Goal: Task Accomplishment & Management: Use online tool/utility

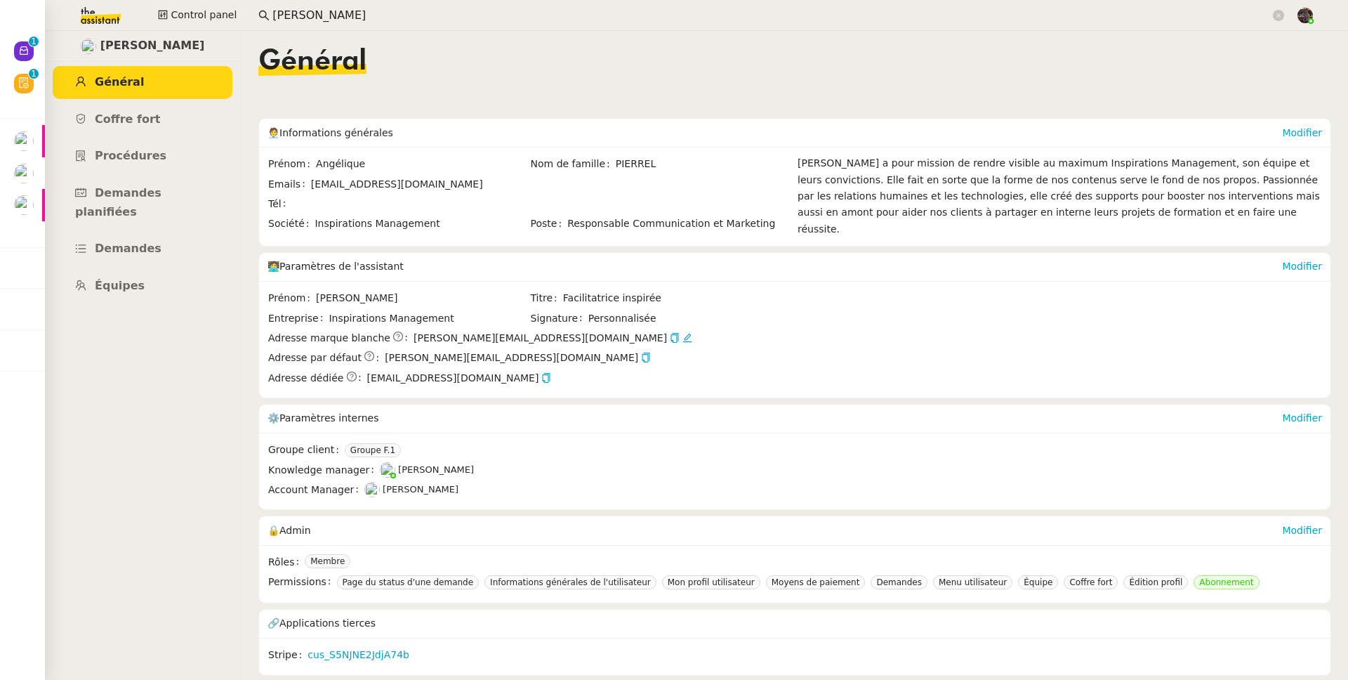
scroll to position [1, 0]
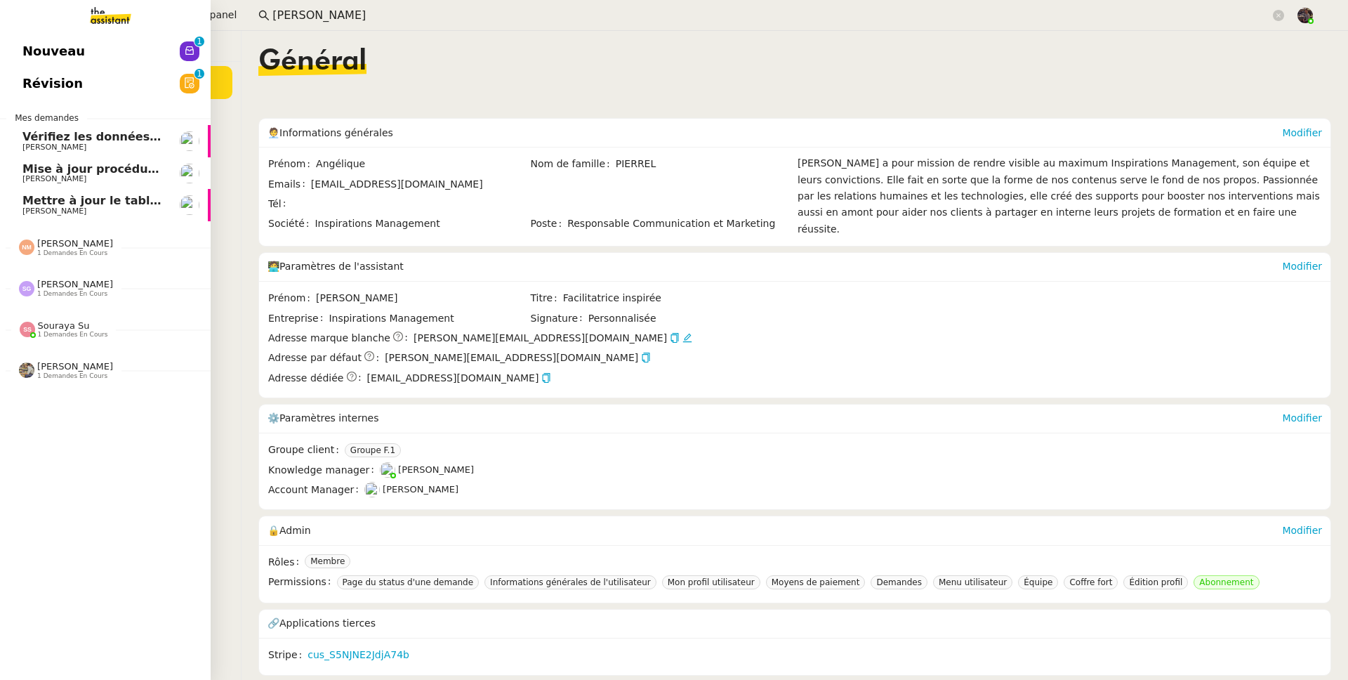
click at [26, 201] on span "Mettre à jour le tableau Looker Studio" at bounding box center [143, 200] width 242 height 13
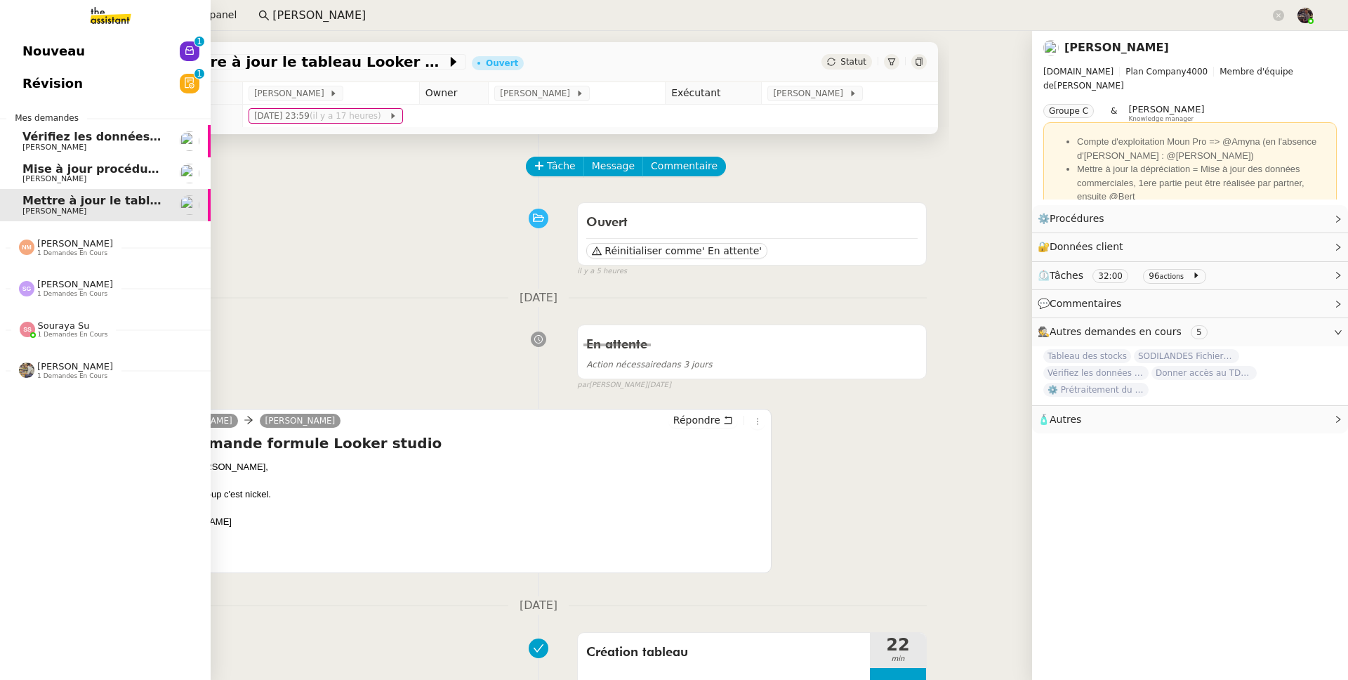
click at [113, 153] on link "Vérifiez les données TDB Gestion MPAF [PERSON_NAME]" at bounding box center [105, 141] width 211 height 32
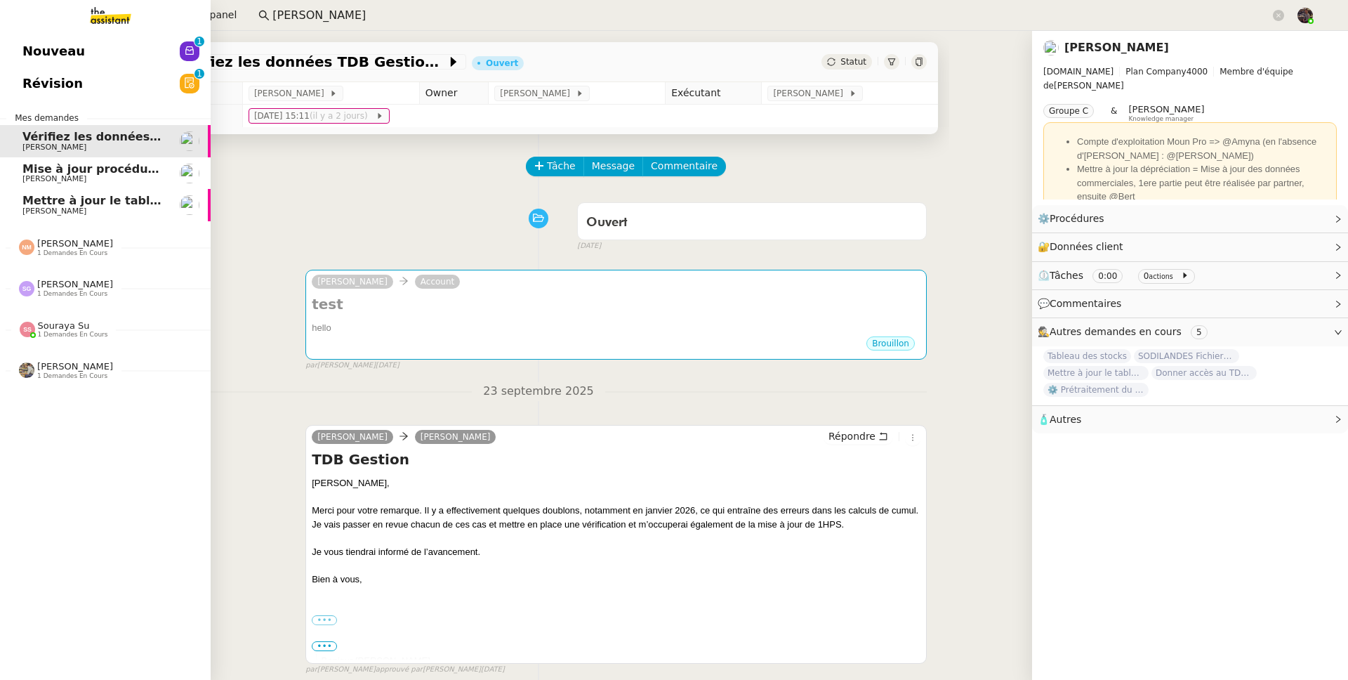
click at [51, 49] on span "Nouveau" at bounding box center [53, 51] width 62 height 21
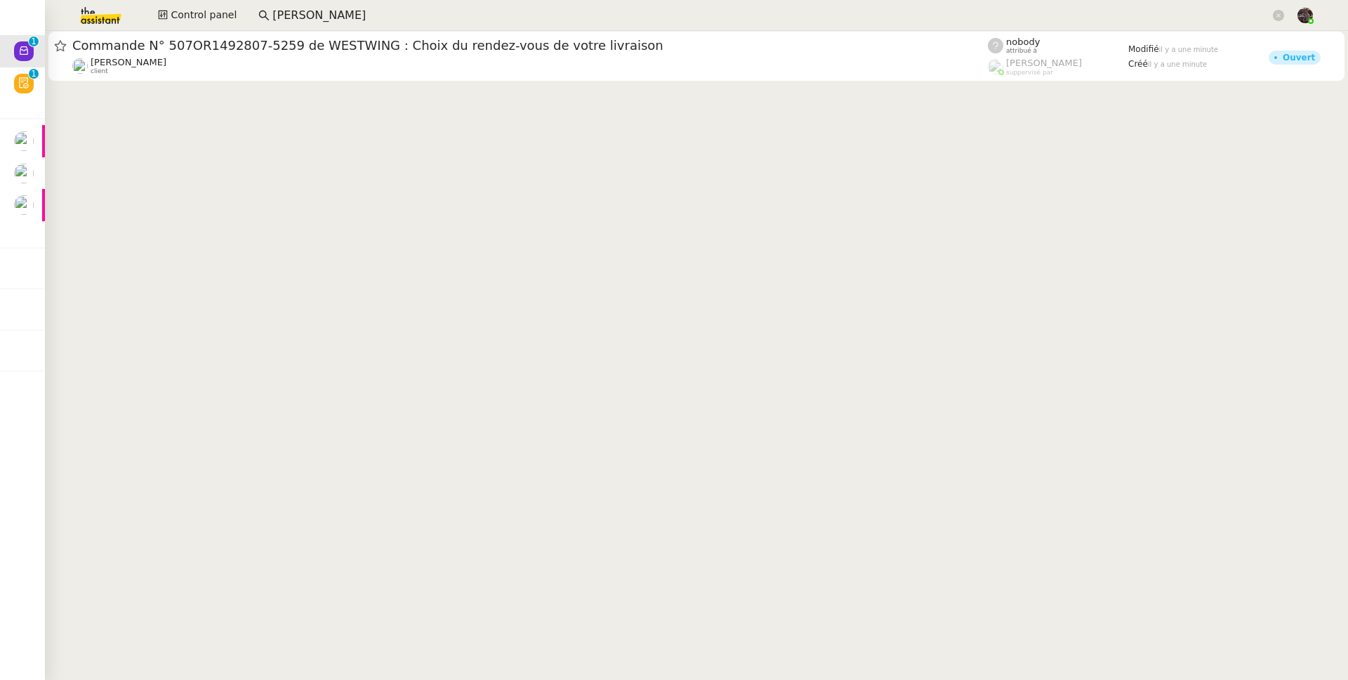
click at [511, 180] on cdk-virtual-scroll-viewport "Commande N° 507OR1492807-5259 de [PERSON_NAME] : Choix du rendez-vous de votre …" at bounding box center [696, 355] width 1303 height 649
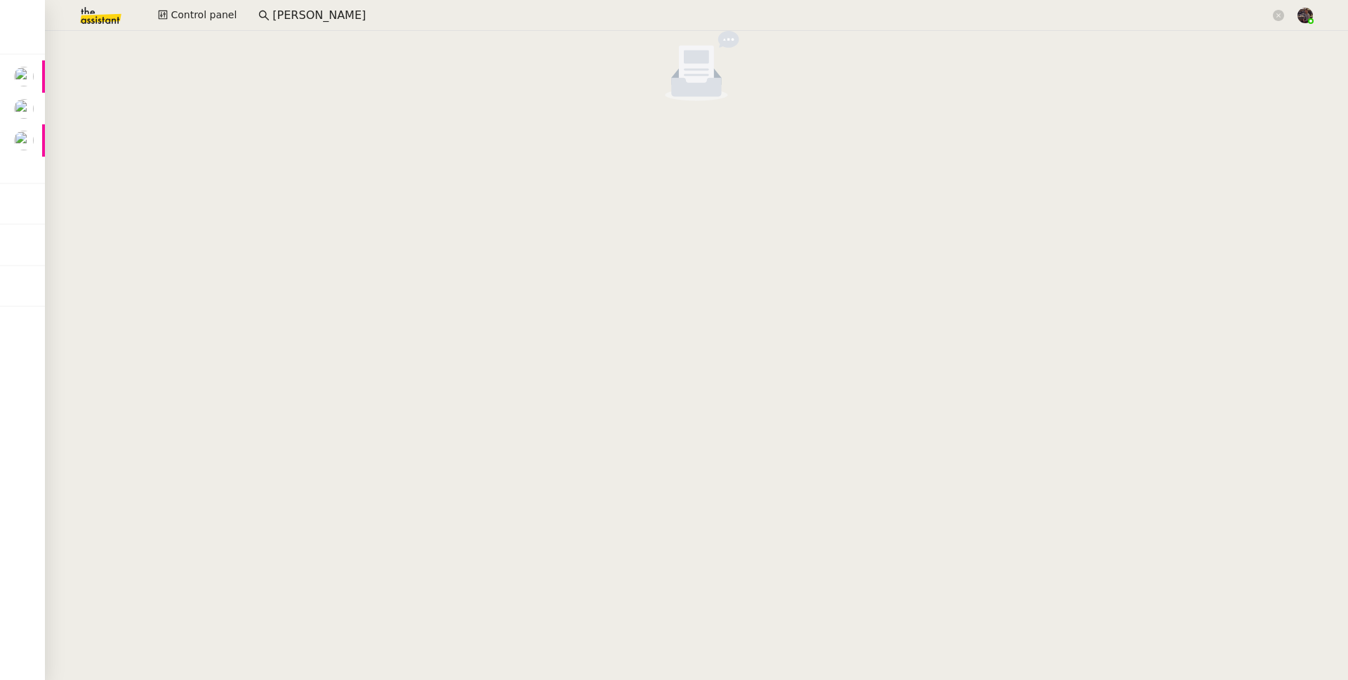
click at [327, 77] on nz-empty-default at bounding box center [697, 66] width 1292 height 70
click at [343, 21] on input "[PERSON_NAME]" at bounding box center [771, 15] width 998 height 19
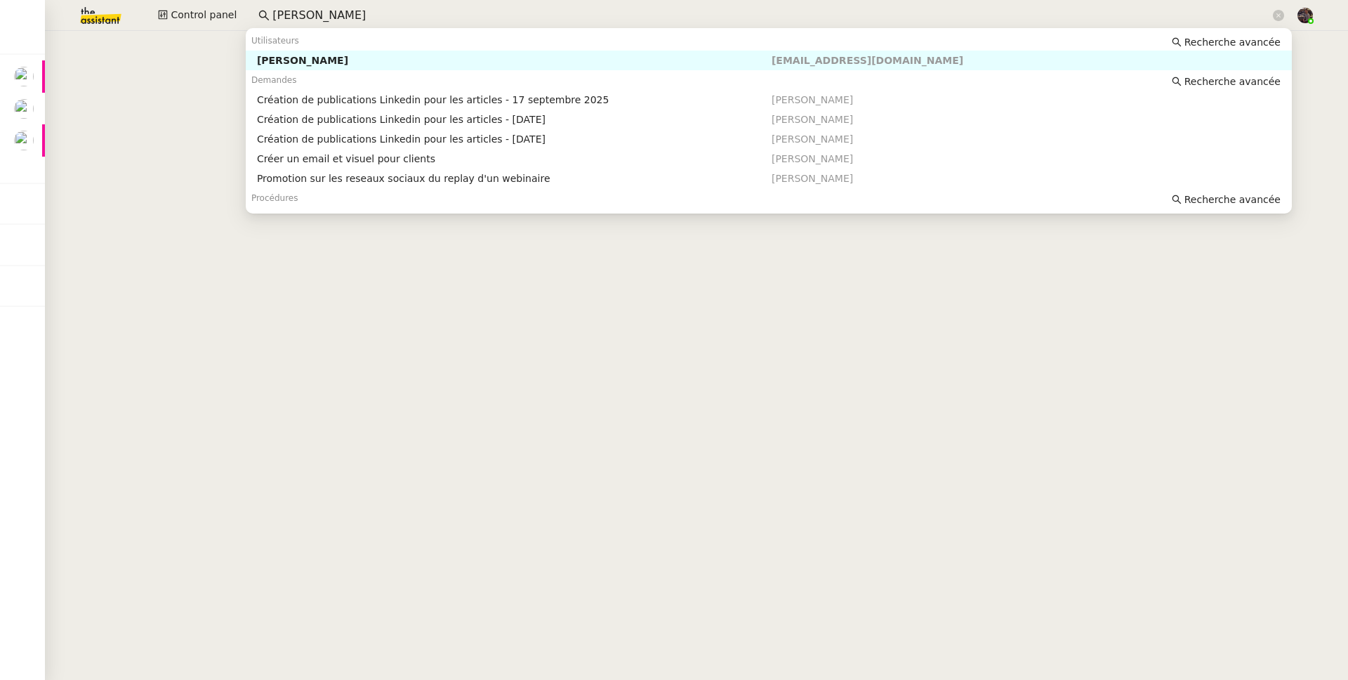
click at [343, 21] on input "[PERSON_NAME]" at bounding box center [771, 15] width 998 height 19
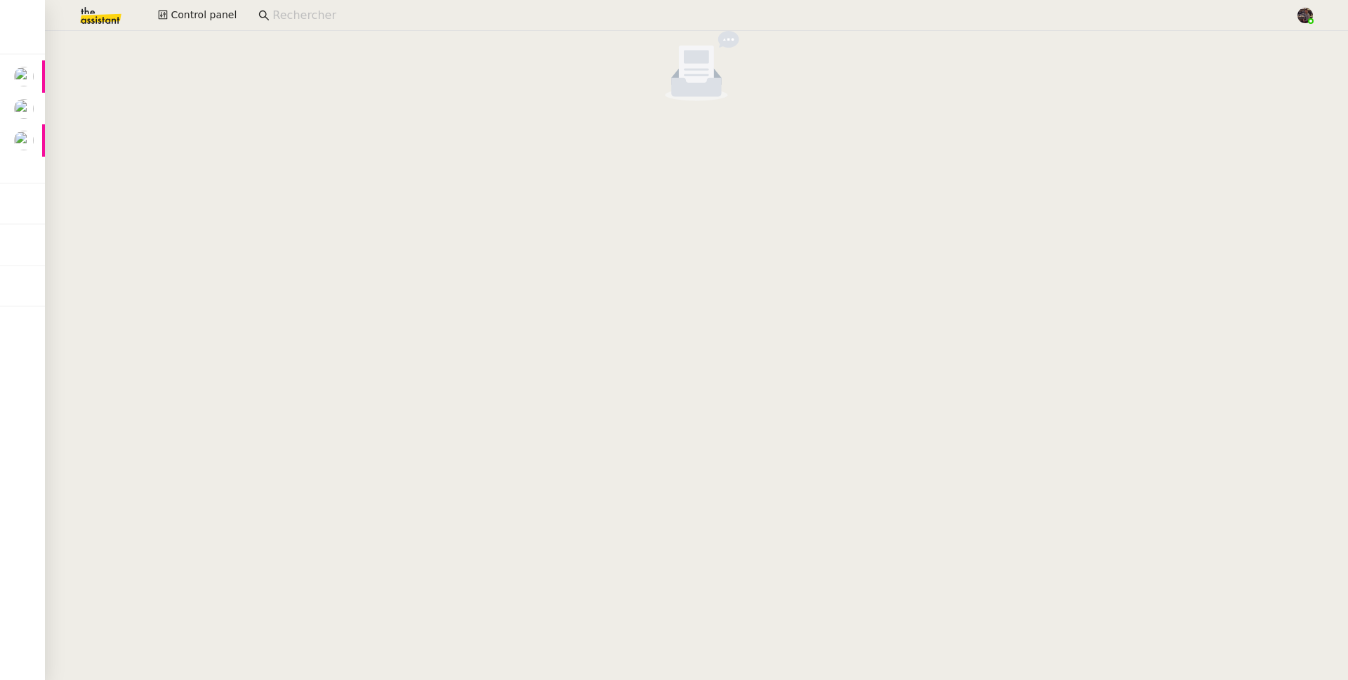
click at [102, 19] on img at bounding box center [89, 15] width 109 height 31
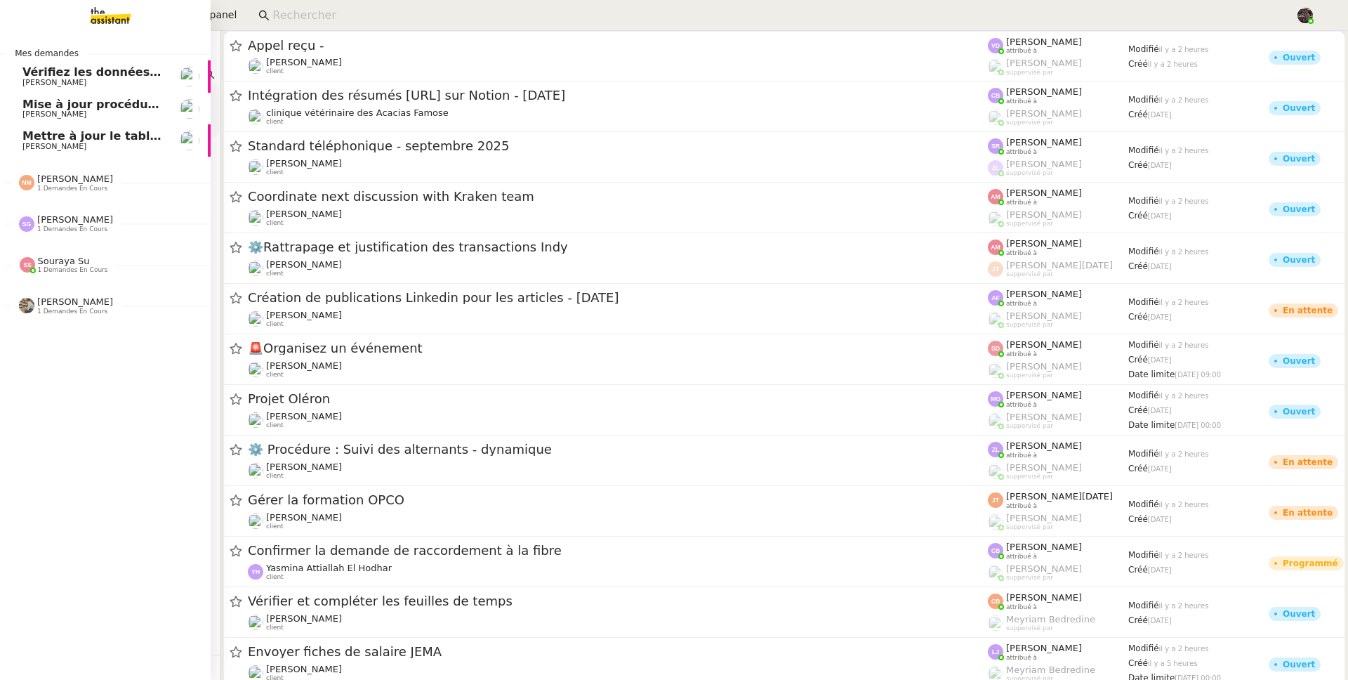
click at [87, 251] on span "Souraya Su 1 demandes en cours" at bounding box center [111, 258] width 211 height 29
click at [77, 327] on div "Mes demandes Vérifiez les données TDB Gestion MPAF [PERSON_NAME] à jour procédu…" at bounding box center [105, 355] width 211 height 649
click at [88, 239] on div "Souraya Su 1 demandes en cours" at bounding box center [105, 259] width 211 height 41
click at [88, 232] on span "1 demandes en cours" at bounding box center [72, 229] width 70 height 8
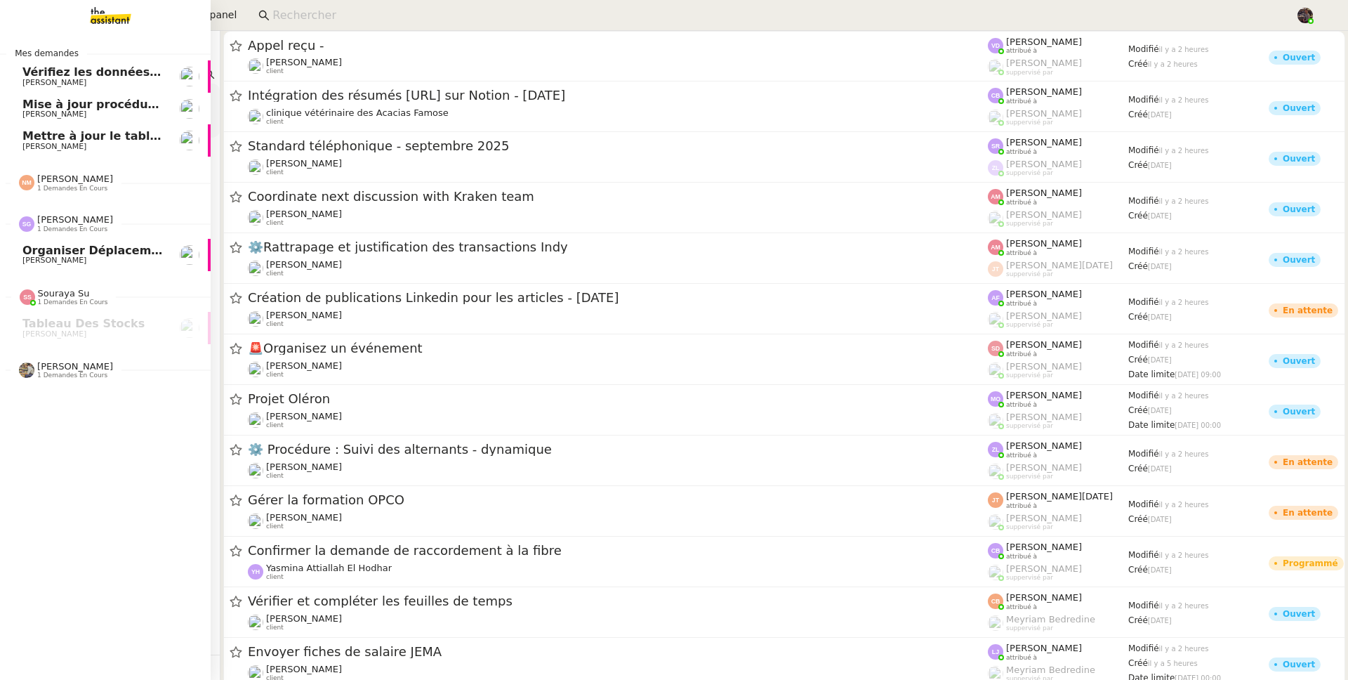
click at [91, 217] on span "[PERSON_NAME]" at bounding box center [75, 219] width 76 height 11
click at [77, 193] on div "[PERSON_NAME] 1 demandes en cours" at bounding box center [105, 177] width 211 height 41
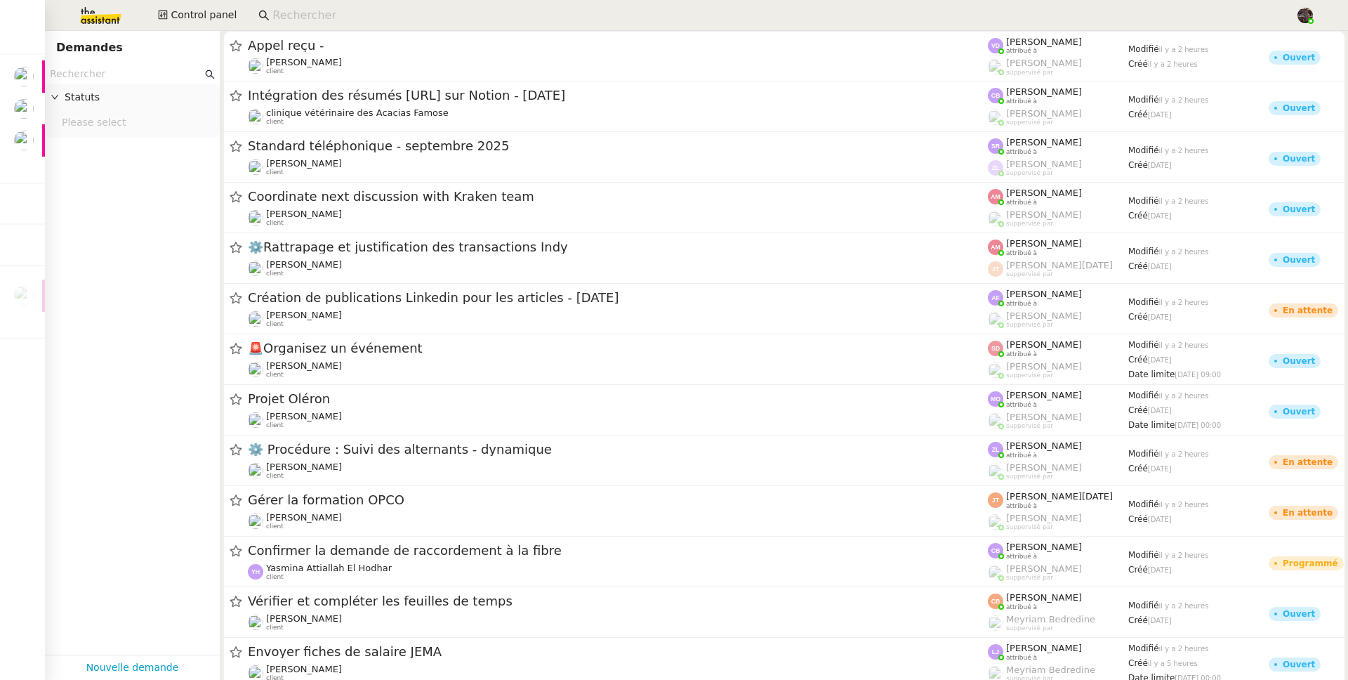
click at [400, 26] on app-search-bar at bounding box center [771, 15] width 1041 height 31
click at [396, 14] on input at bounding box center [776, 15] width 1009 height 19
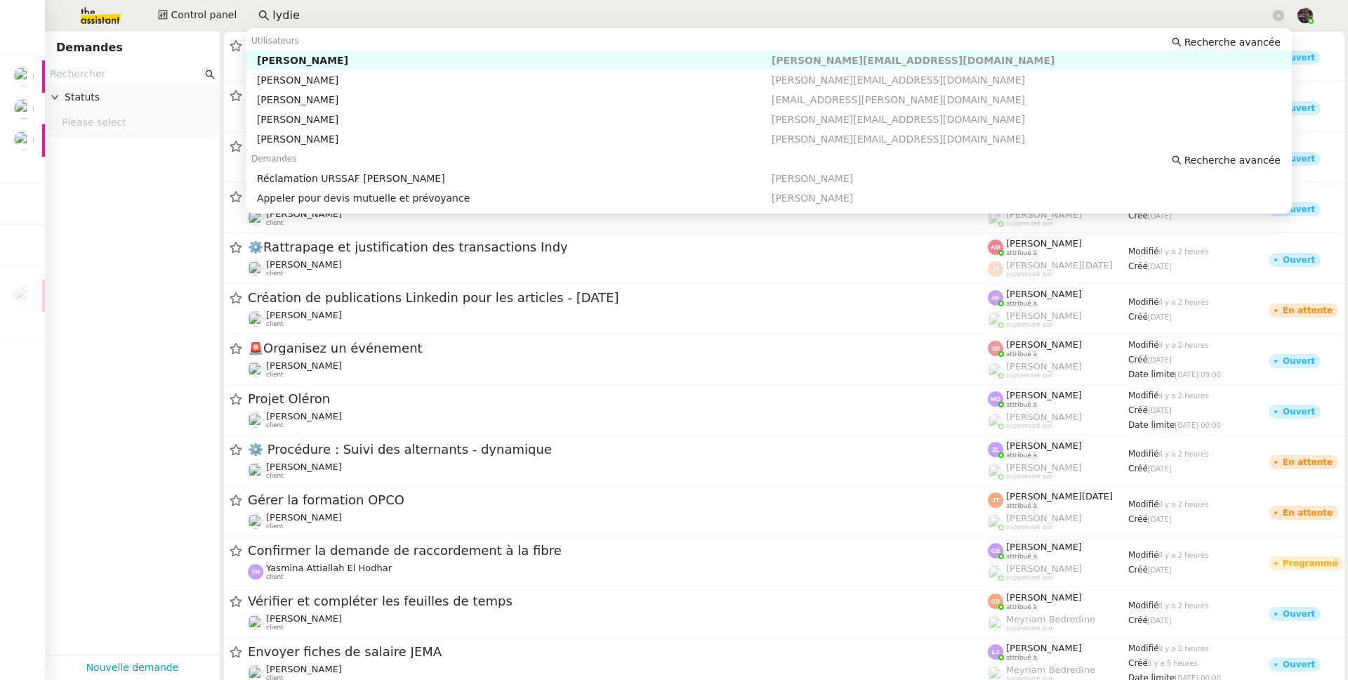
click at [492, 58] on div "[PERSON_NAME]" at bounding box center [514, 60] width 515 height 13
type input "lydie"
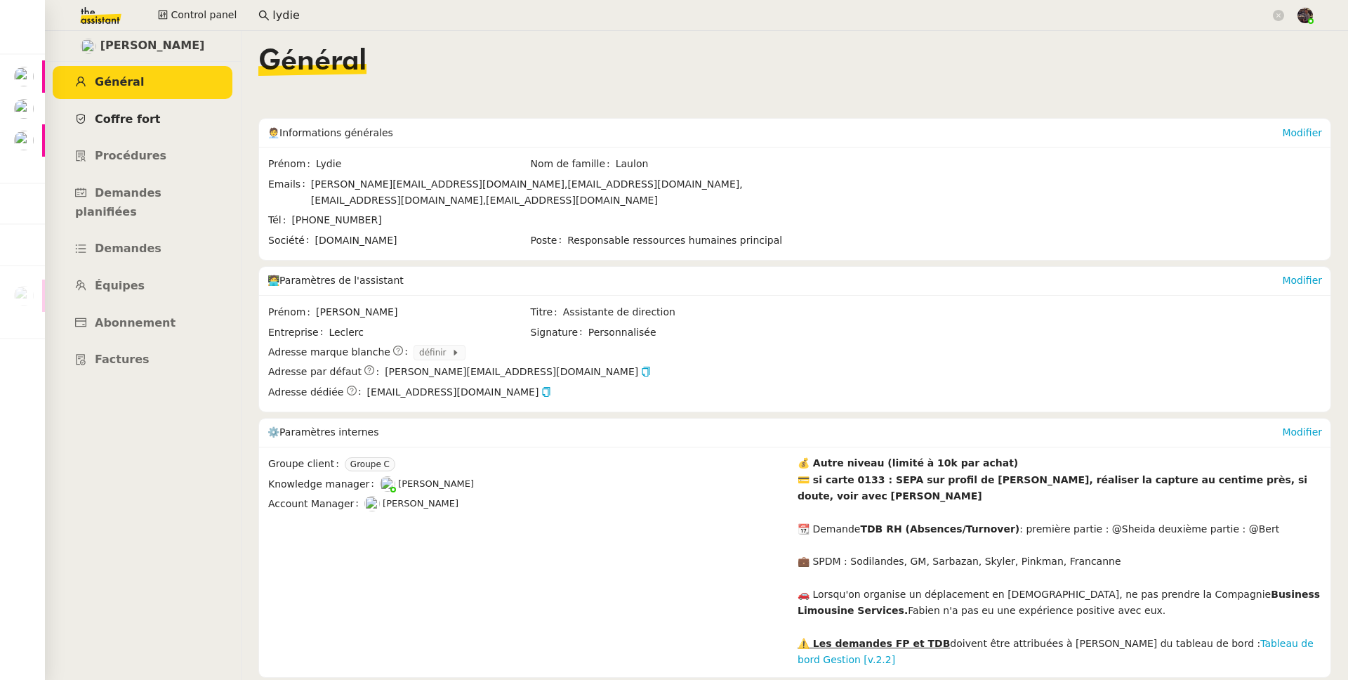
click at [171, 122] on link "Coffre fort" at bounding box center [143, 119] width 180 height 33
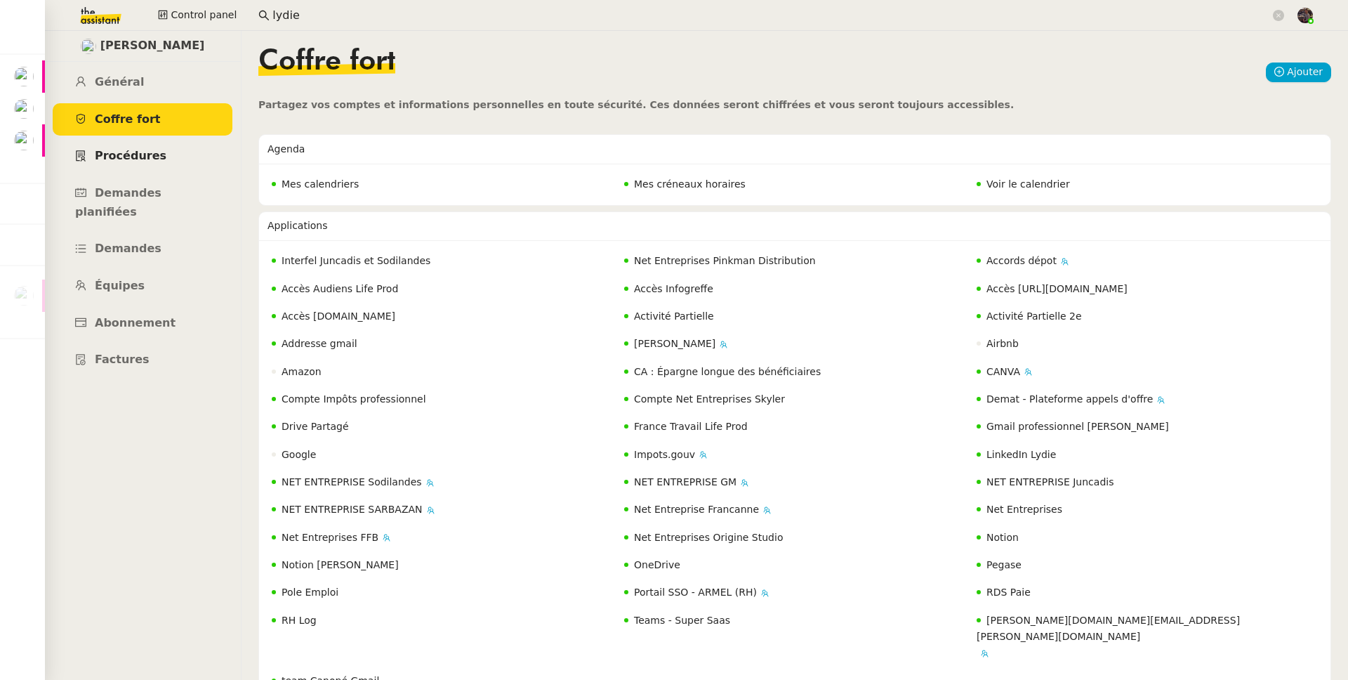
click at [140, 164] on link "Procédures" at bounding box center [143, 156] width 180 height 33
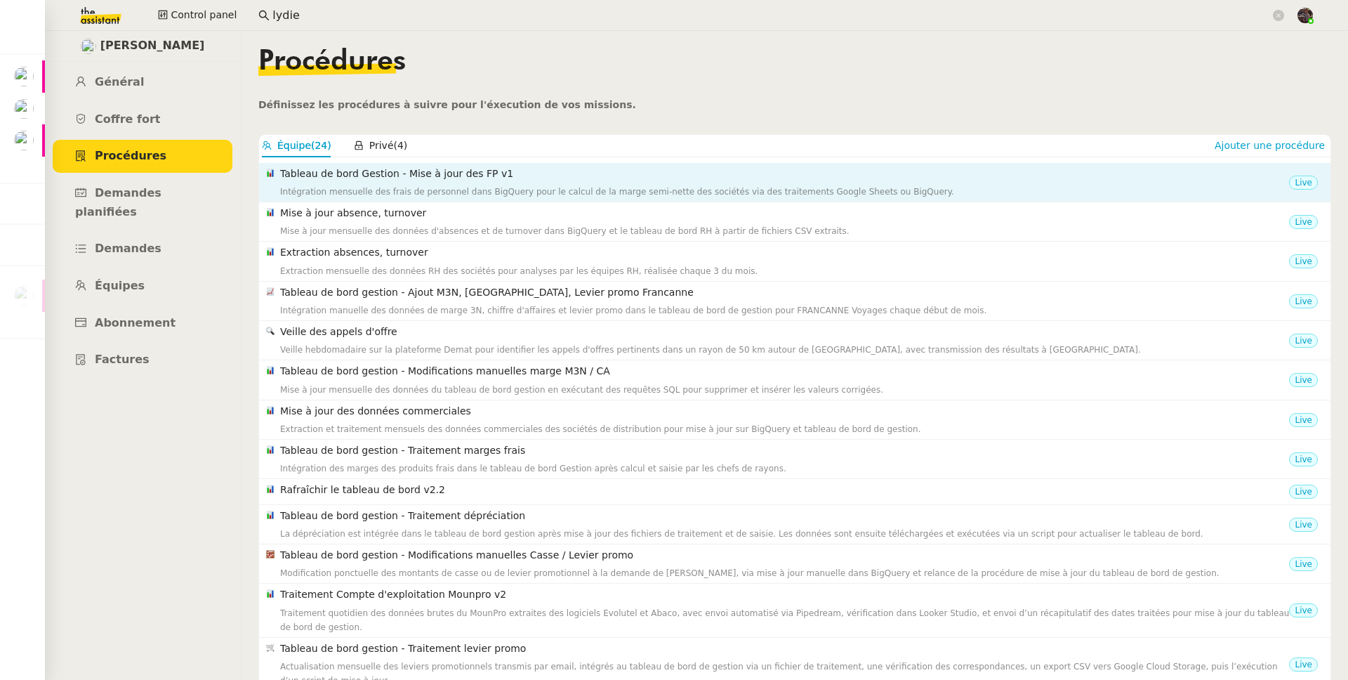
click at [454, 179] on h4 "Tableau de bord Gestion - Mise à jour des FP v1" at bounding box center [784, 174] width 1009 height 16
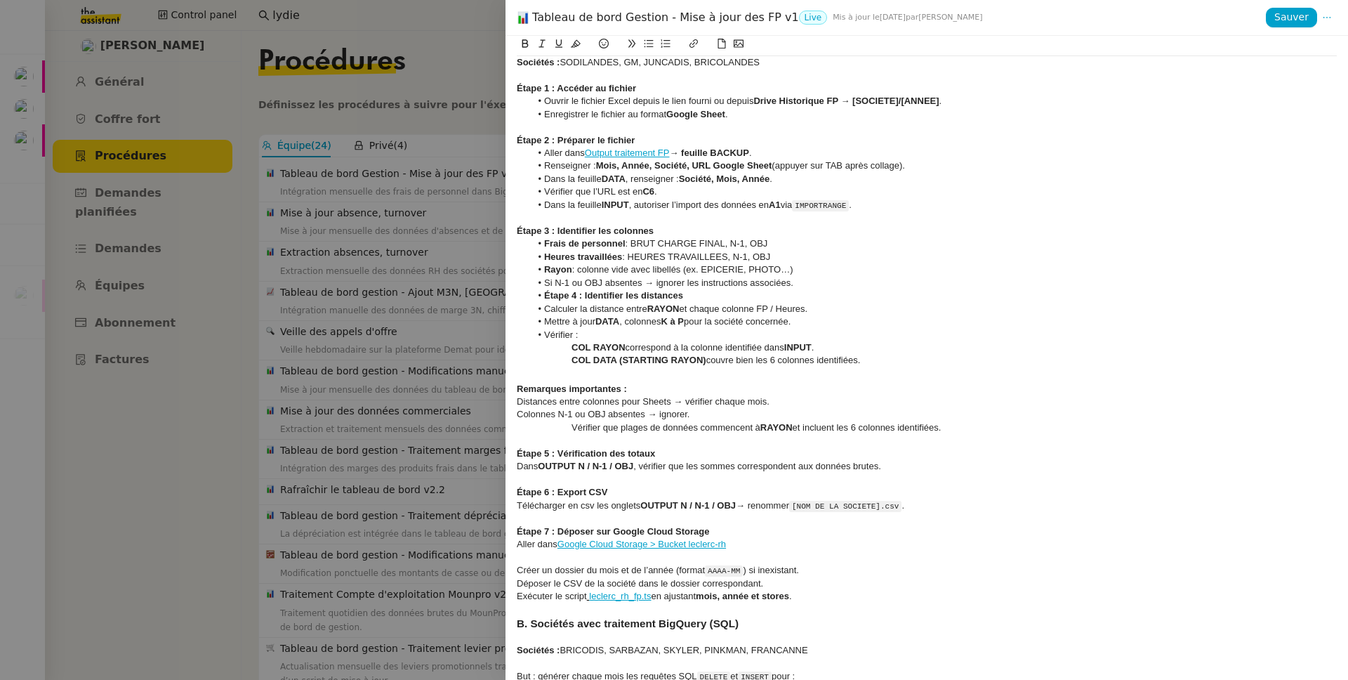
scroll to position [1325, 0]
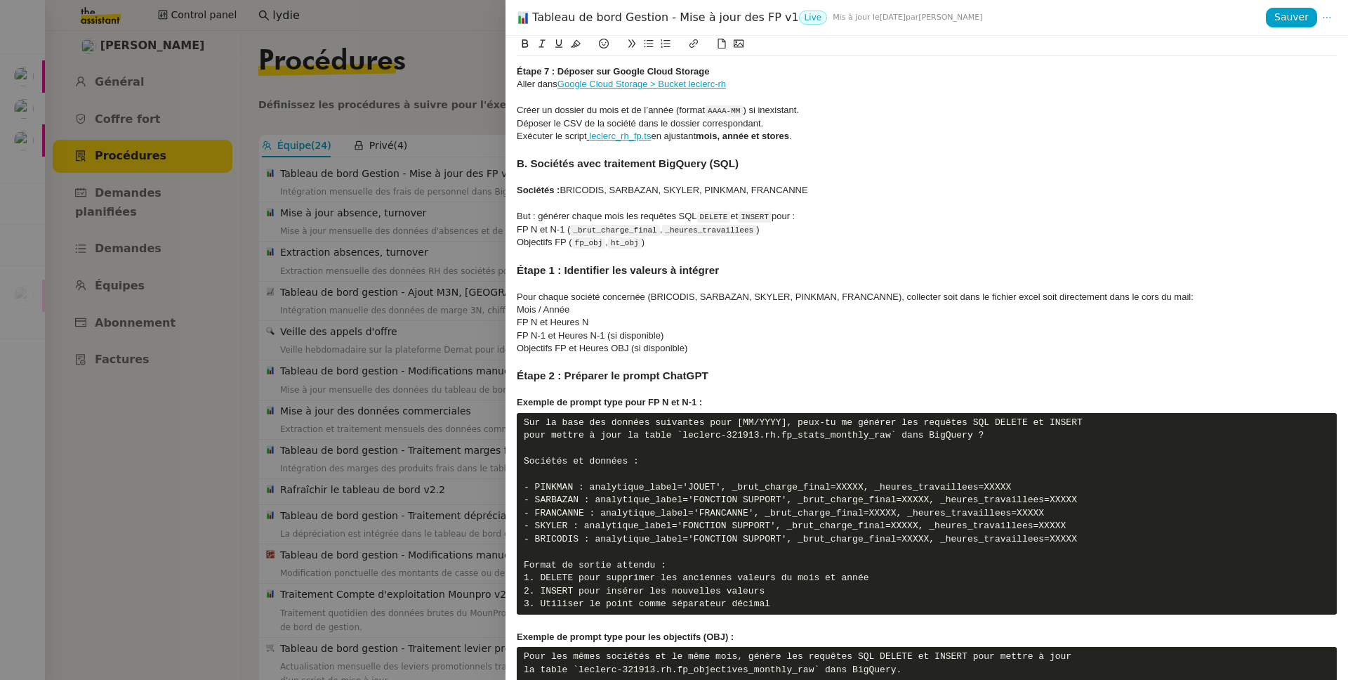
click at [1157, 298] on div "Pour chaque société concernée (BRICODIS, SARBAZAN, SKYLER, PINKMAN, FRANCANNE),…" at bounding box center [927, 297] width 820 height 13
click at [1288, 16] on span "Sauver" at bounding box center [1292, 17] width 34 height 16
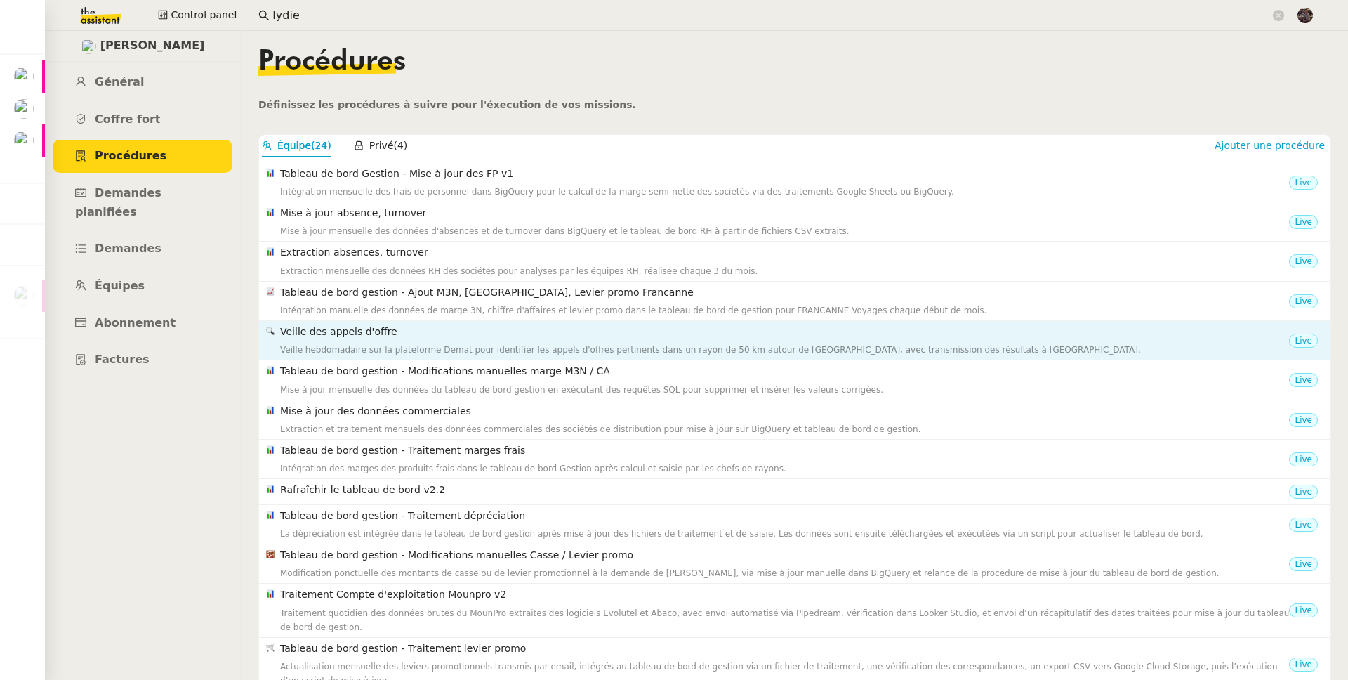
scroll to position [132, 0]
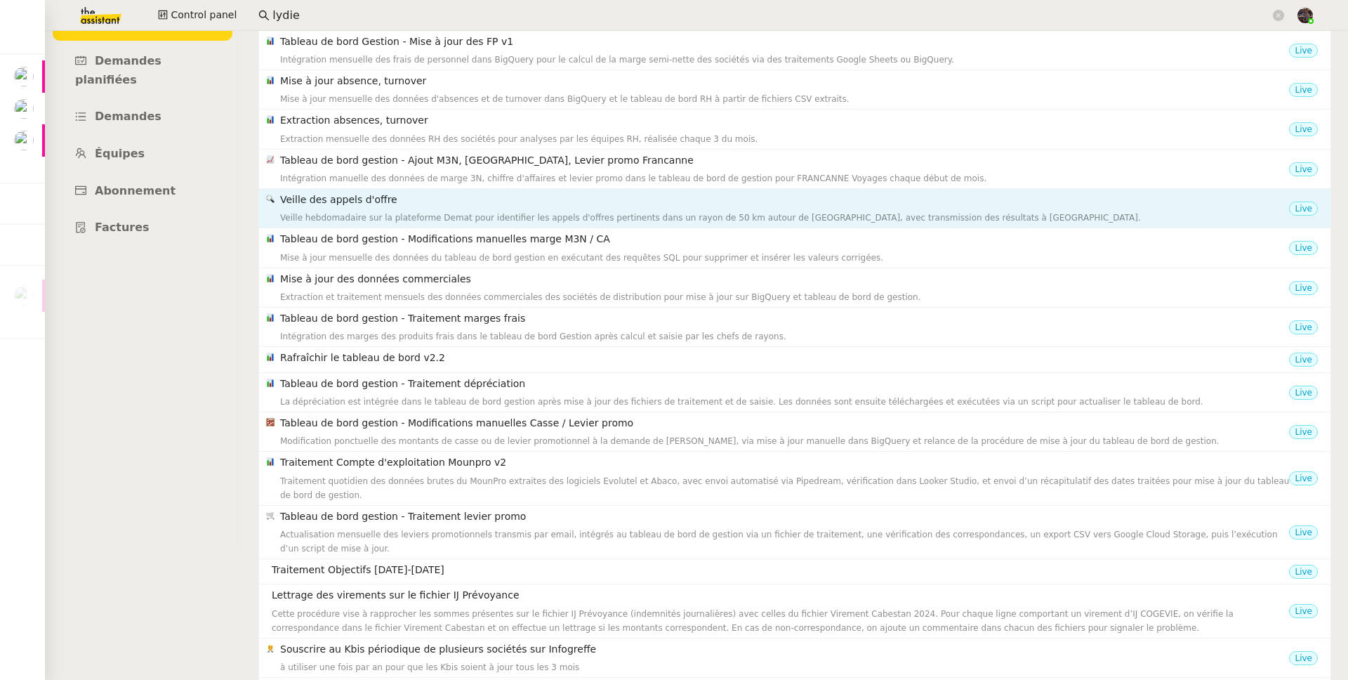
click at [461, 189] on nz-list-item "Veille des appels d'offre Veille hebdomadaire sur la plateforme Demat pour iden…" at bounding box center [795, 208] width 1072 height 39
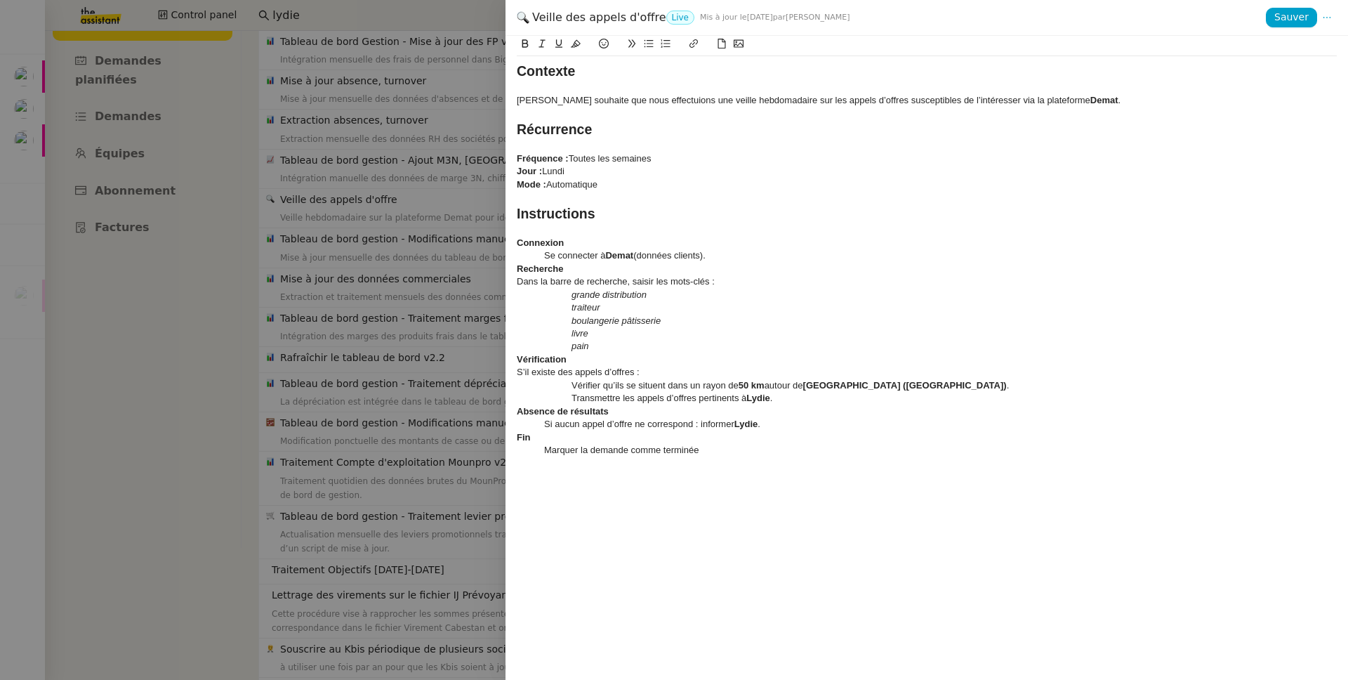
click at [446, 154] on div at bounding box center [674, 340] width 1348 height 680
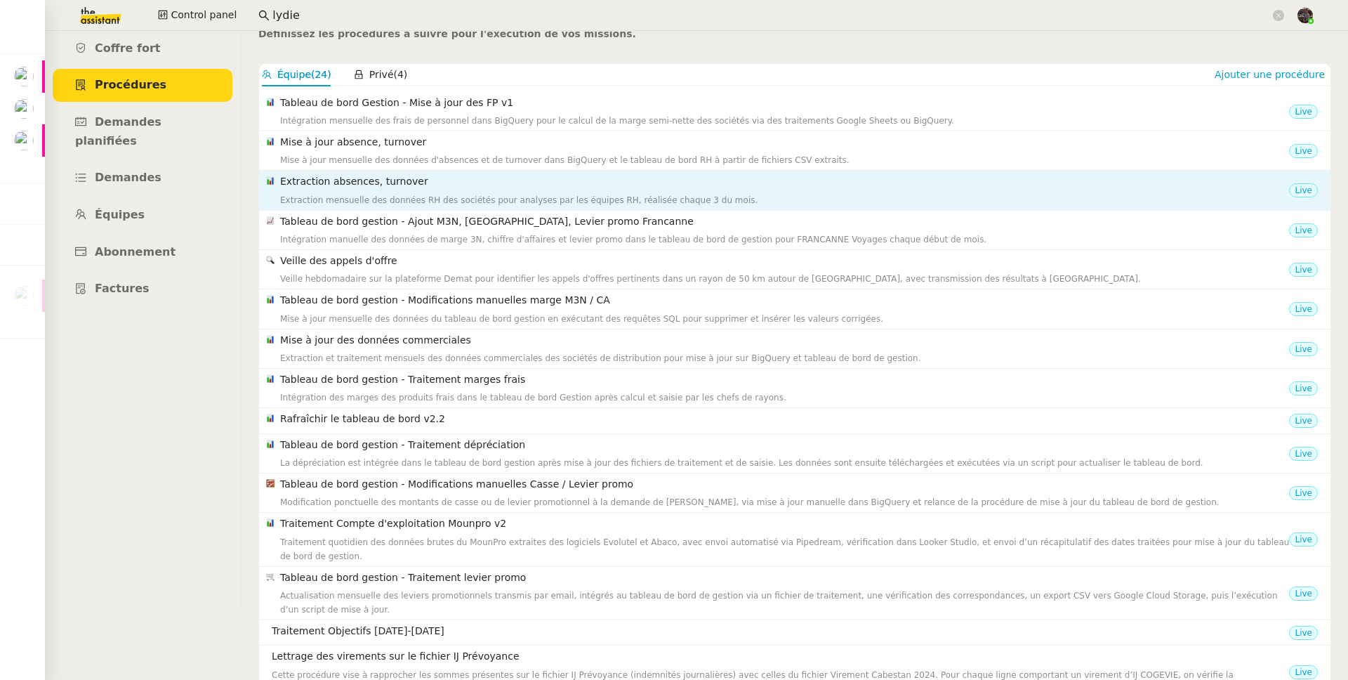
scroll to position [0, 0]
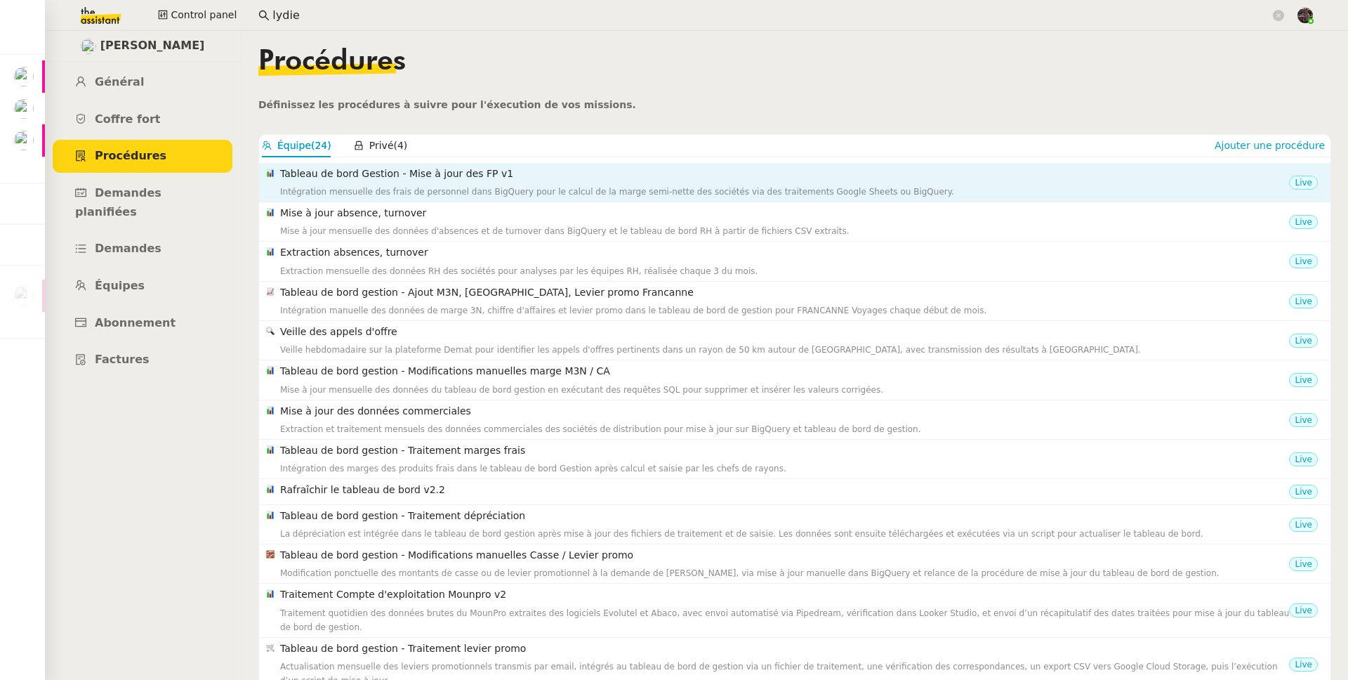
click at [450, 176] on h4 "Tableau de bord Gestion - Mise à jour des FP v1" at bounding box center [784, 174] width 1009 height 16
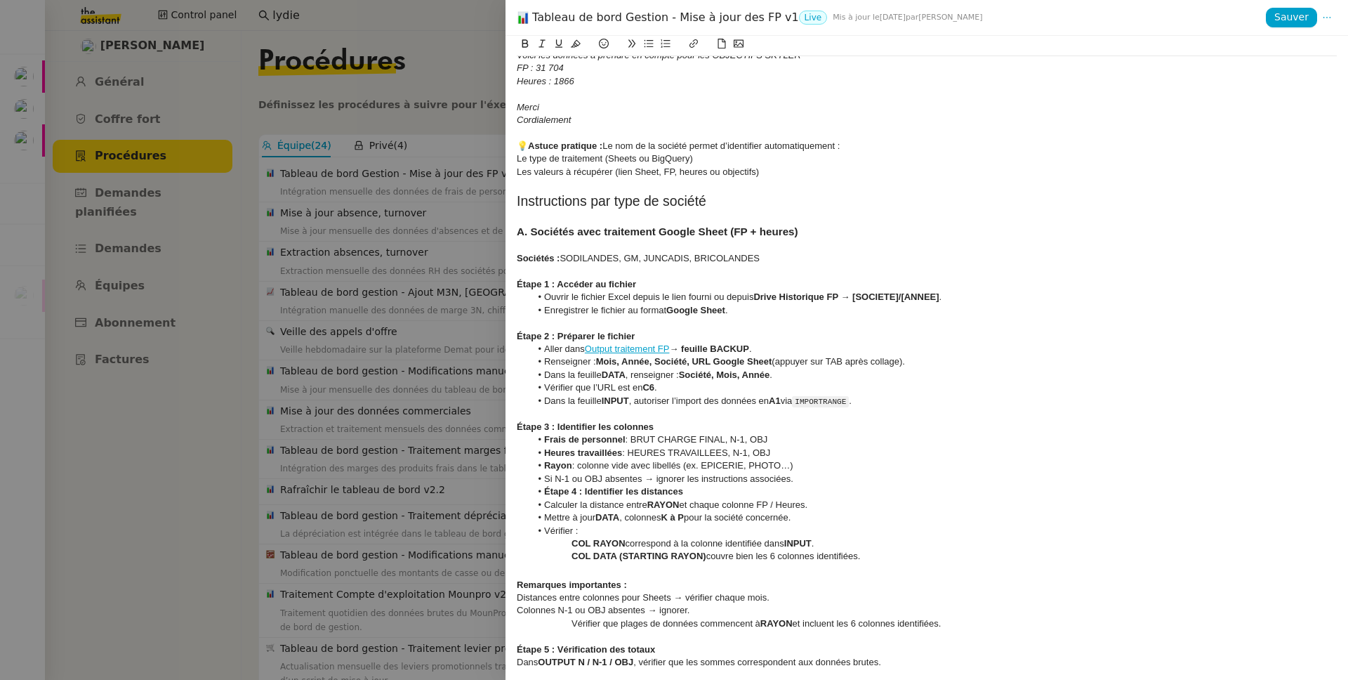
scroll to position [562, 0]
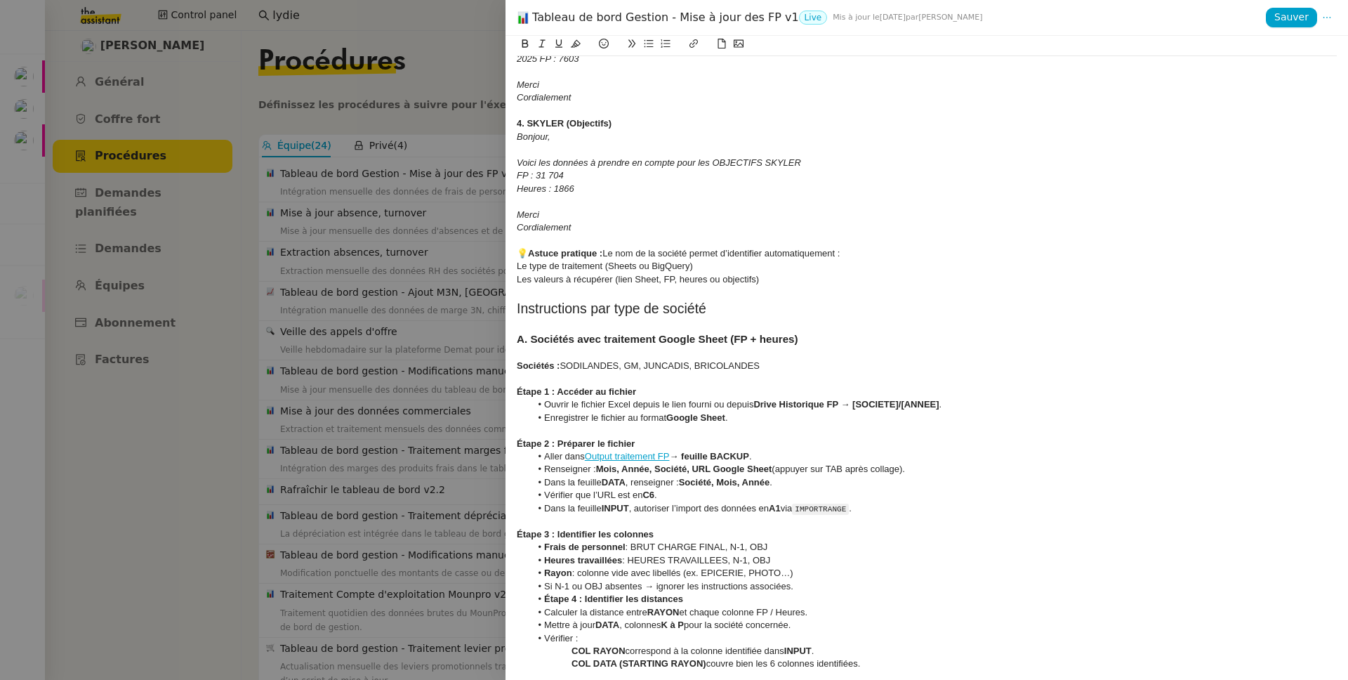
click at [421, 360] on div at bounding box center [674, 340] width 1348 height 680
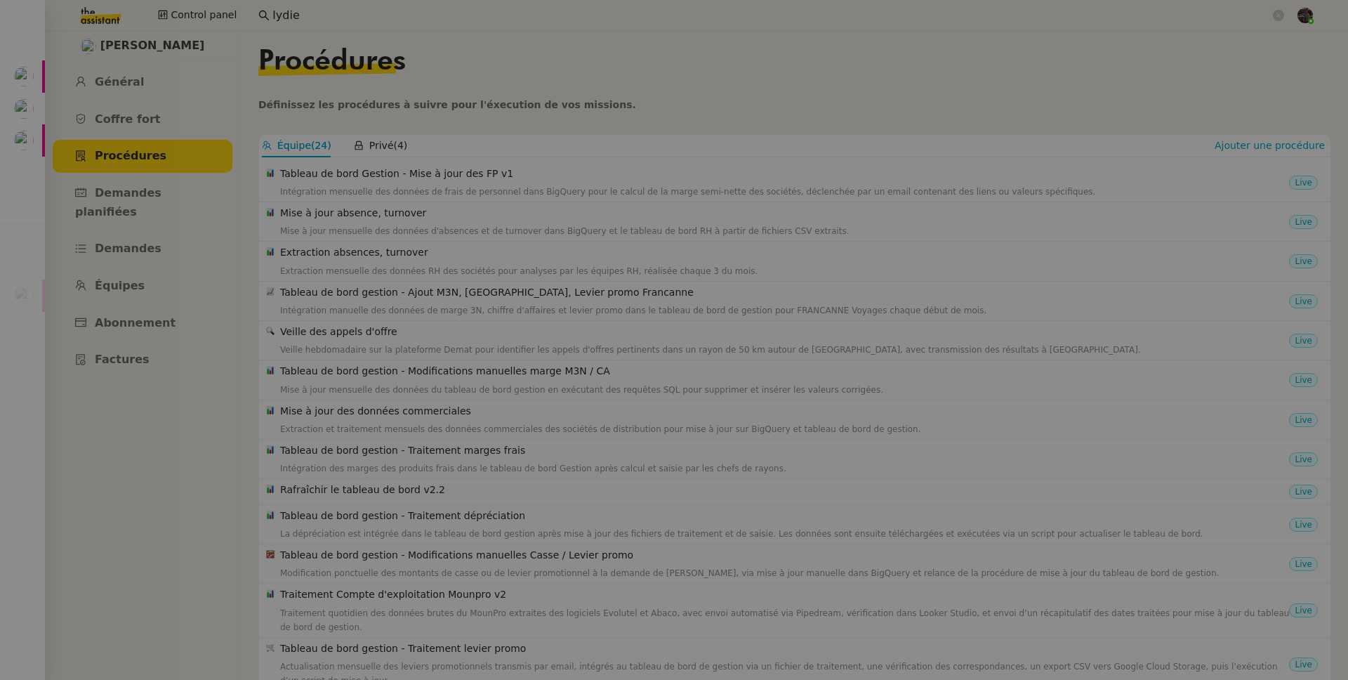
scroll to position [132, 0]
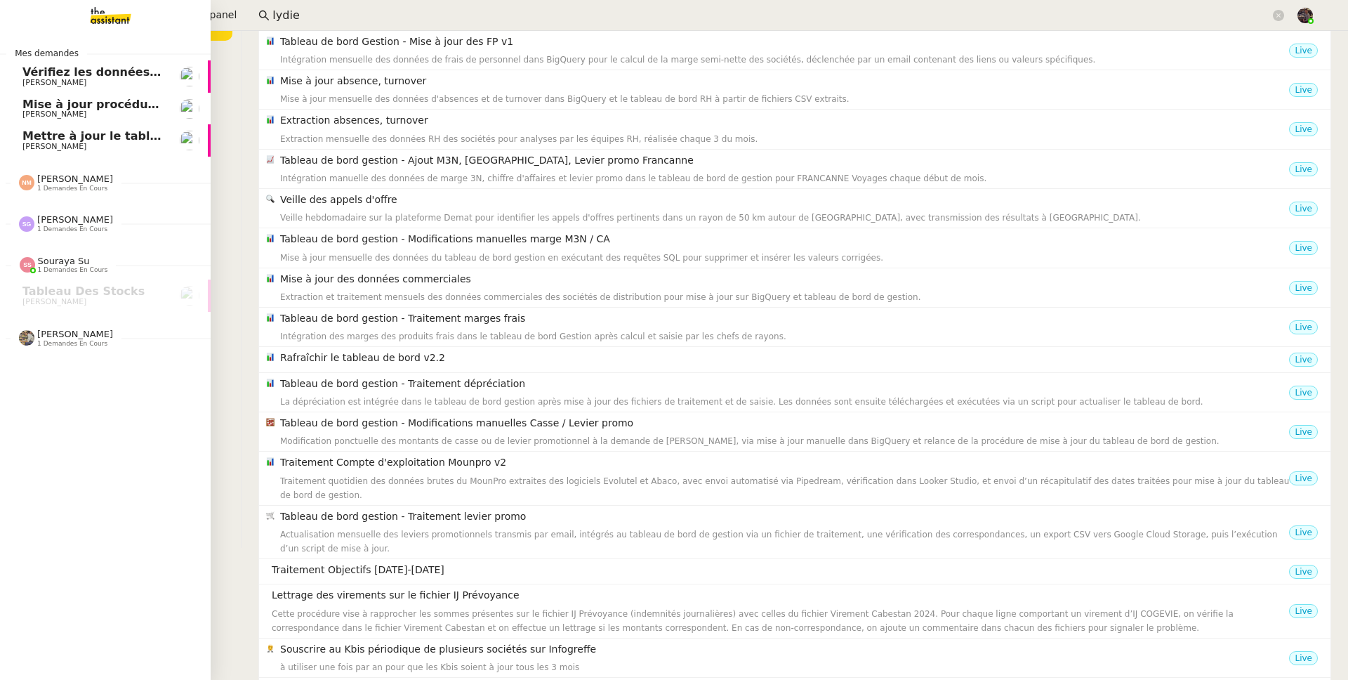
click at [92, 101] on span "Mise à jour procédure traitement FP" at bounding box center [137, 104] width 230 height 13
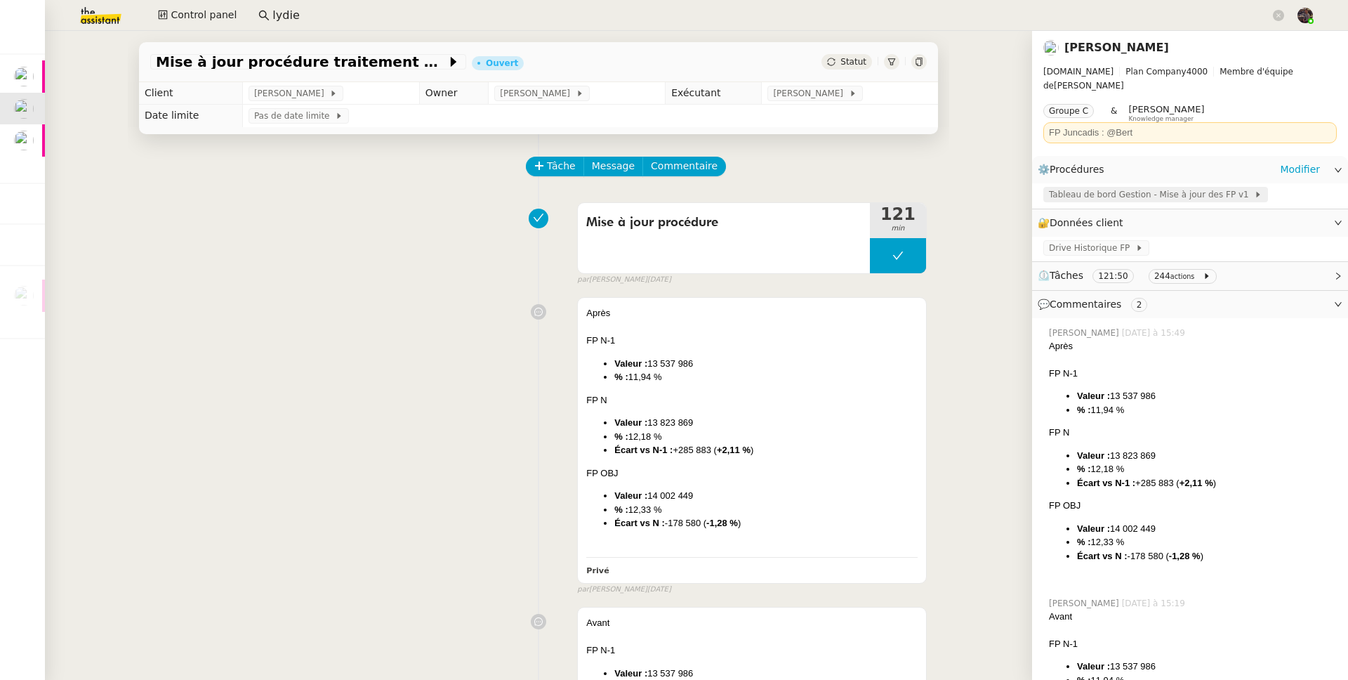
click at [1151, 187] on span "Tableau de bord Gestion - Mise à jour des FP v1" at bounding box center [1151, 194] width 205 height 14
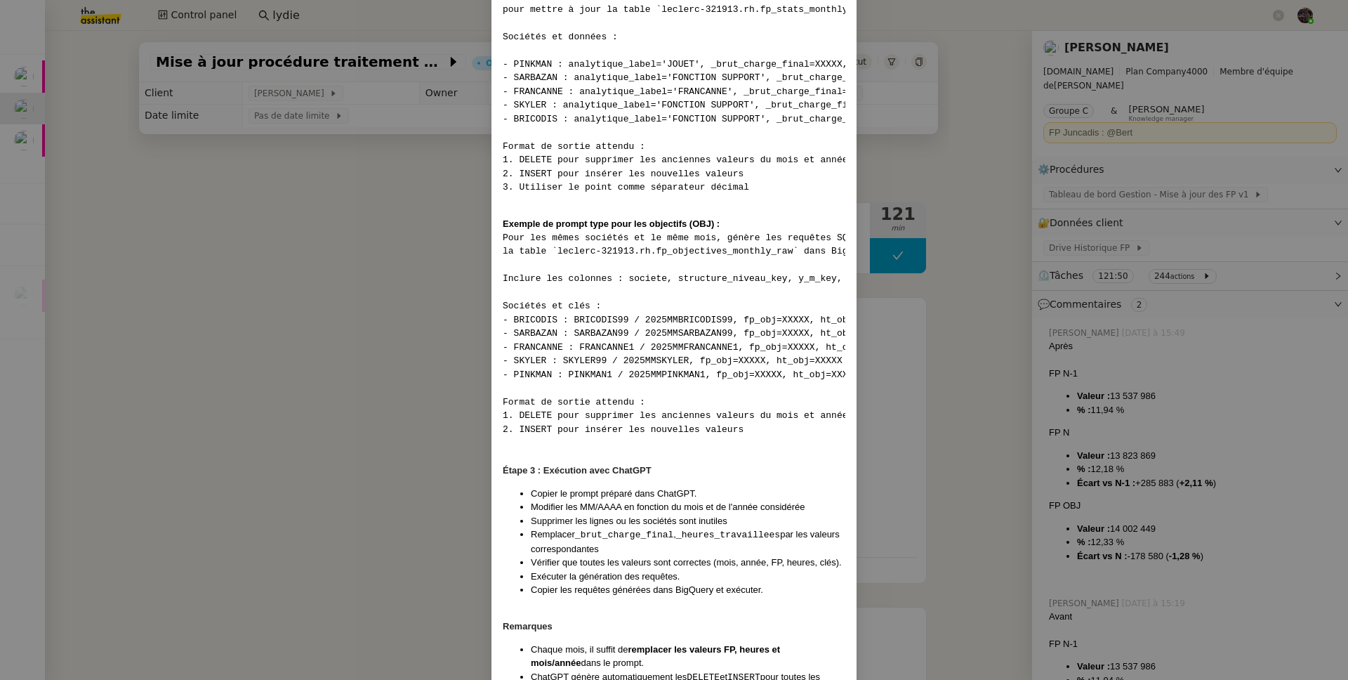
scroll to position [2058, 0]
click at [365, 294] on nz-modal-container "Contexte Chaque mois, les RH envoient les FP (frais de personnel) des différent…" at bounding box center [674, 340] width 1348 height 680
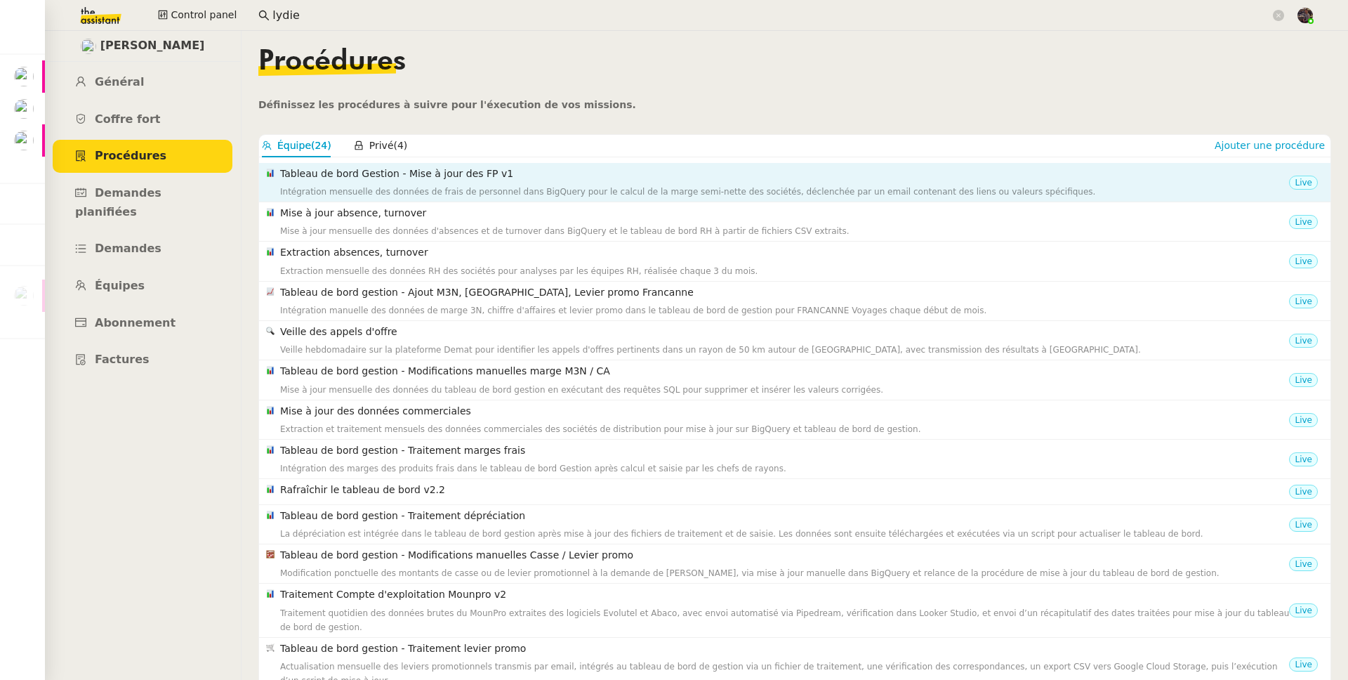
click at [400, 200] on nz-list-item "Tableau de bord Gestion - Mise à jour des FP v1 Intégration mensuelle des donné…" at bounding box center [795, 182] width 1072 height 39
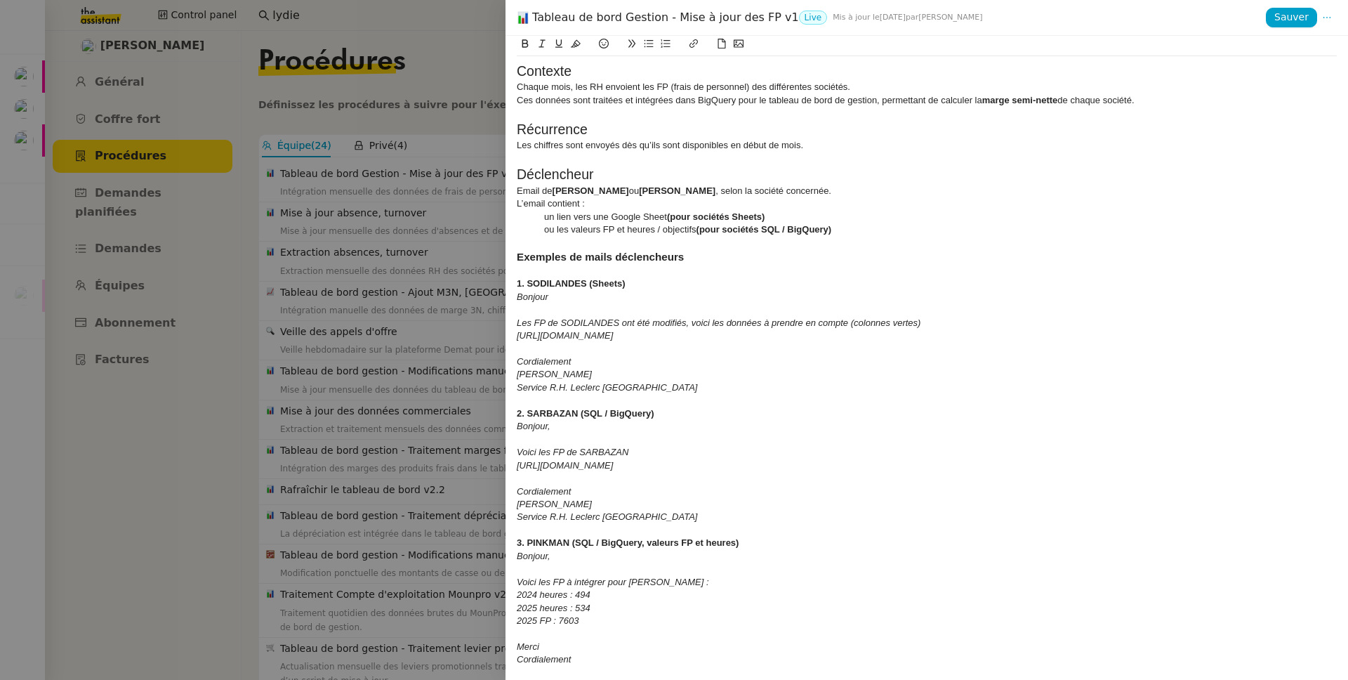
click at [4, 152] on div at bounding box center [674, 340] width 1348 height 680
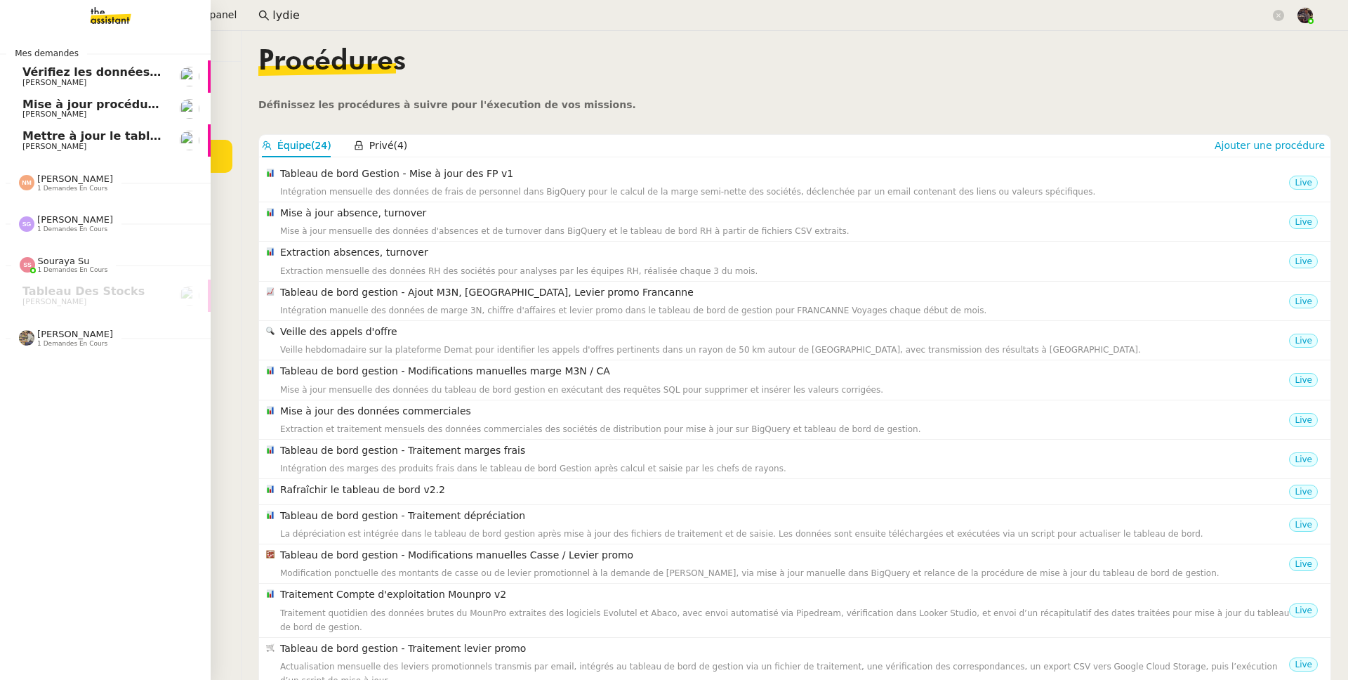
scroll to position [132, 0]
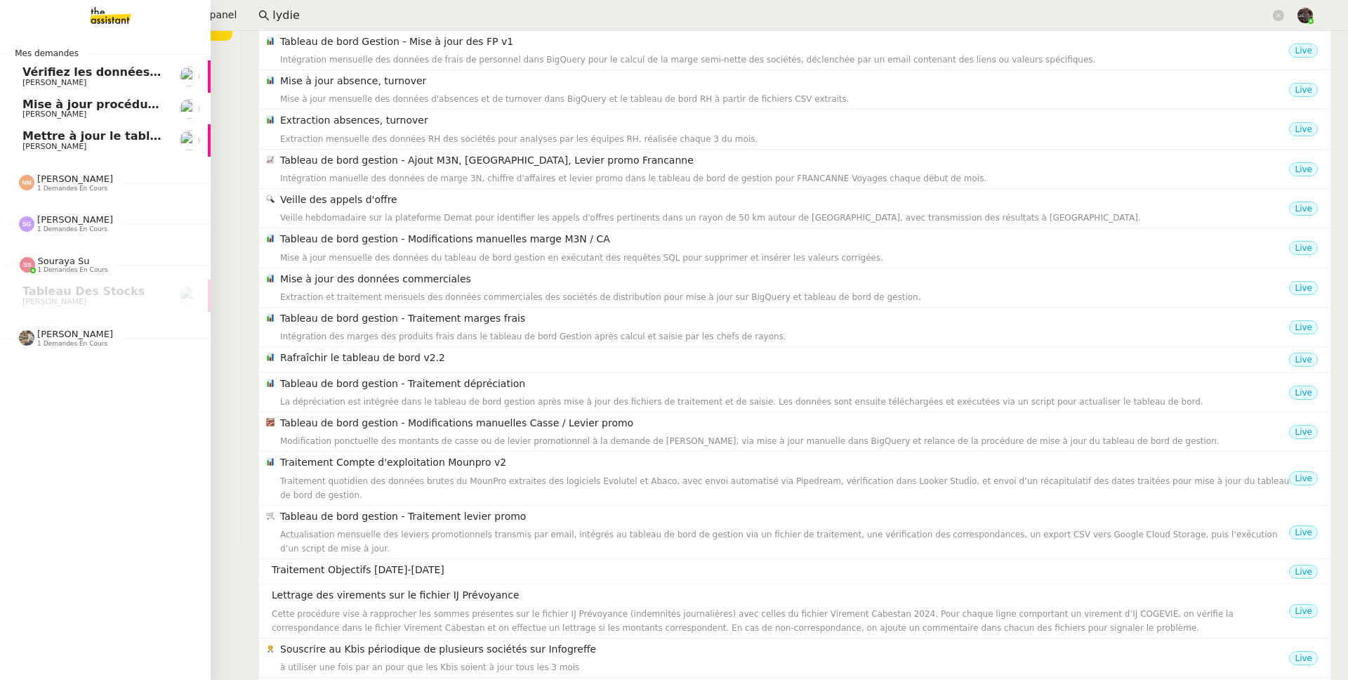
click at [26, 112] on span "[PERSON_NAME]" at bounding box center [54, 114] width 64 height 9
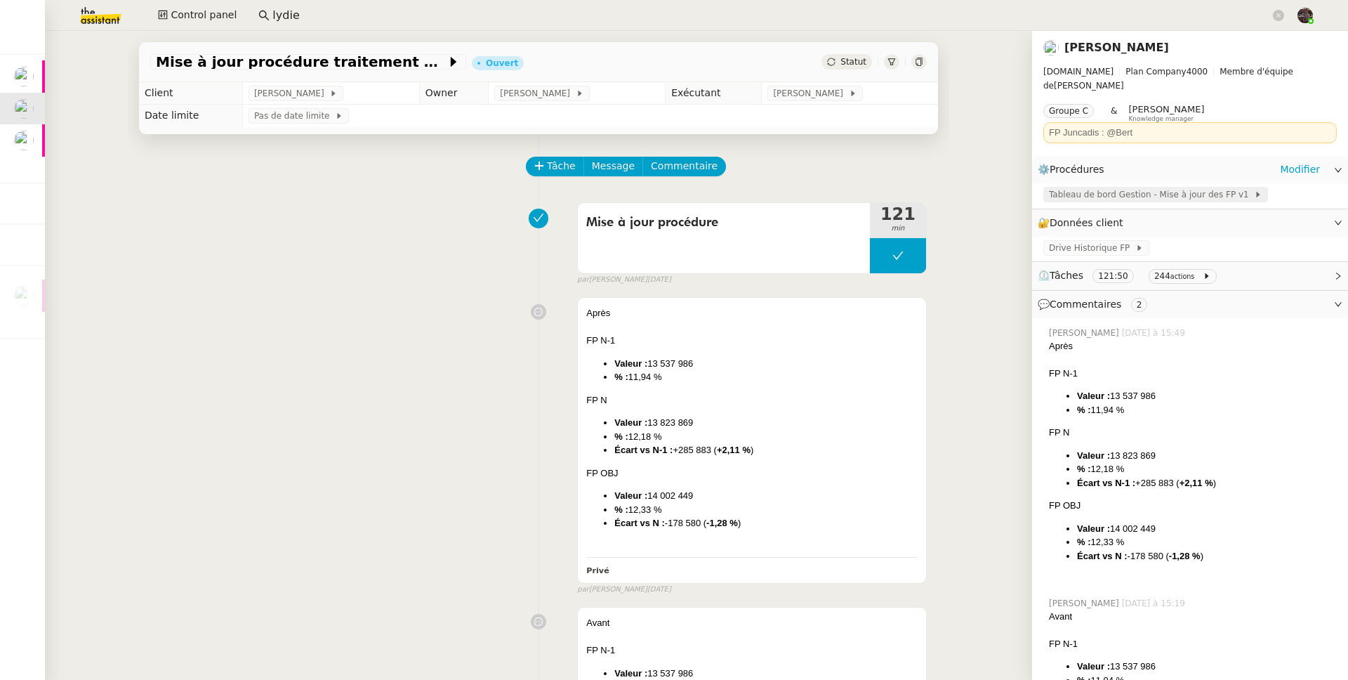
click at [1171, 187] on span "Tableau de bord Gestion - Mise à jour des FP v1" at bounding box center [1151, 194] width 205 height 14
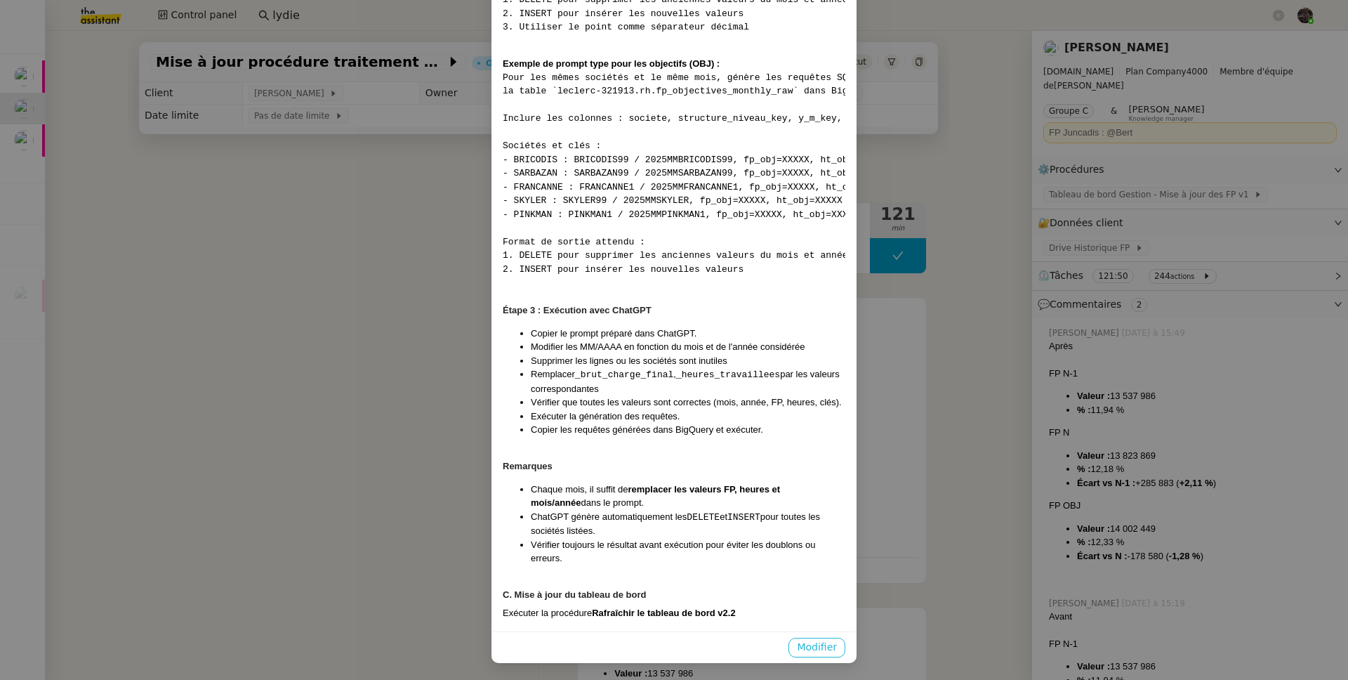
click at [821, 638] on button "Modifier" at bounding box center [817, 648] width 57 height 20
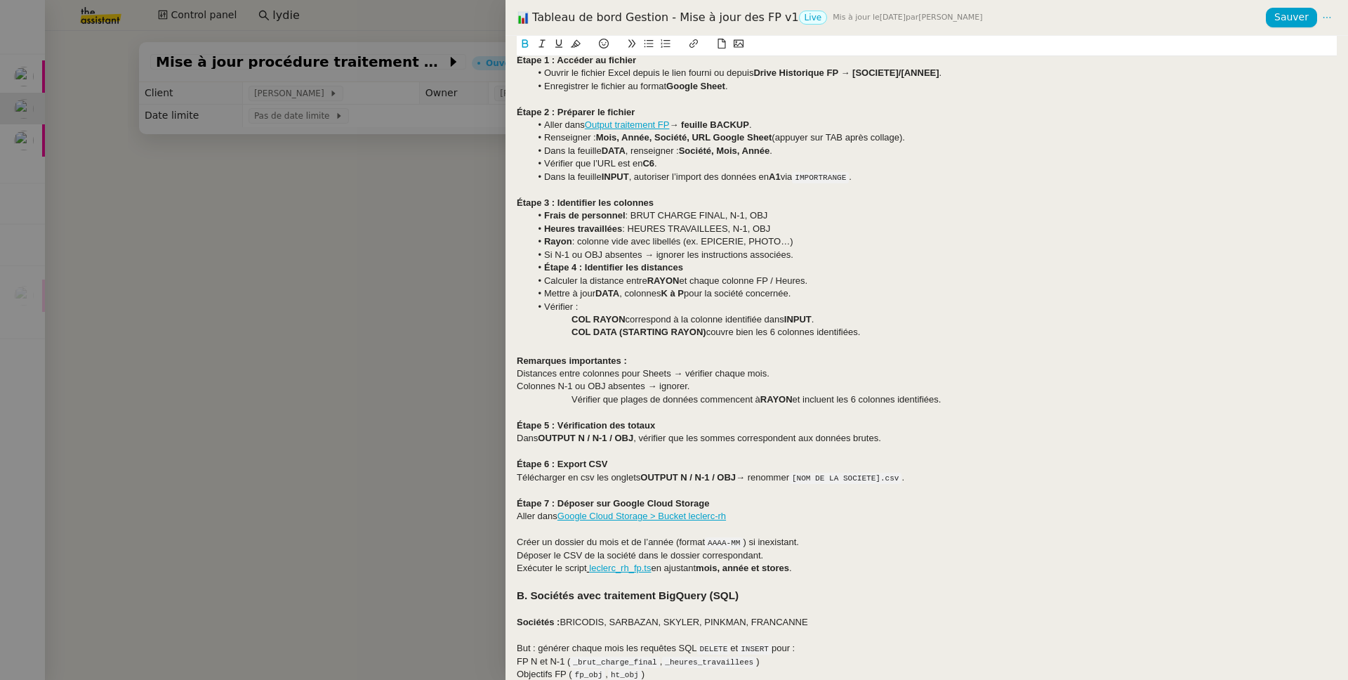
scroll to position [1743, 0]
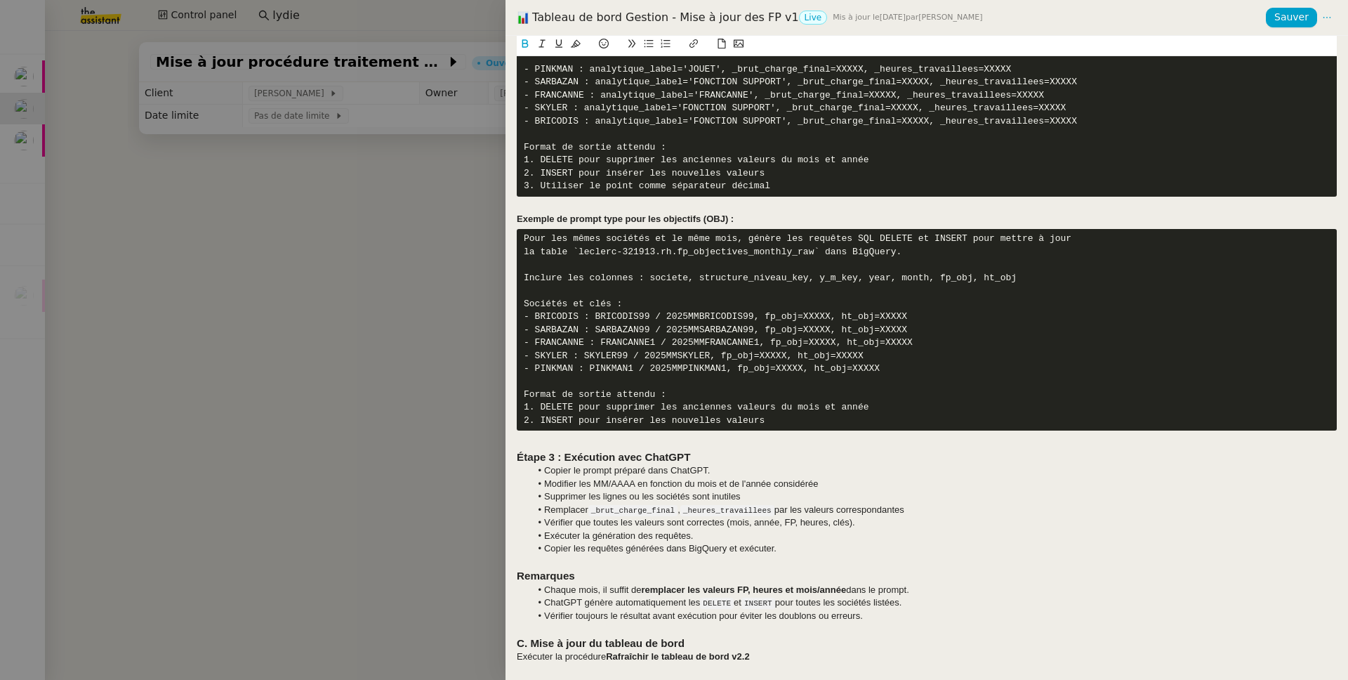
click at [462, 208] on div at bounding box center [674, 340] width 1348 height 680
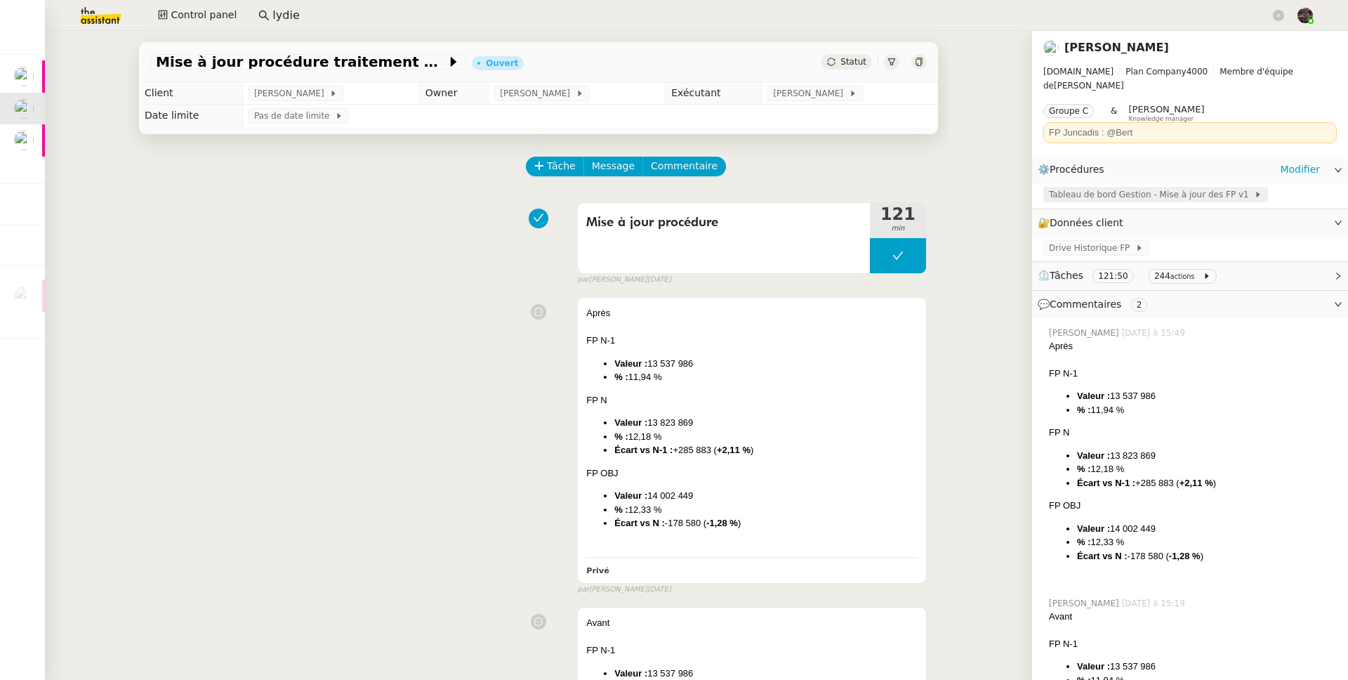
click at [1169, 187] on span "Tableau de bord Gestion - Mise à jour des FP v1" at bounding box center [1151, 194] width 205 height 14
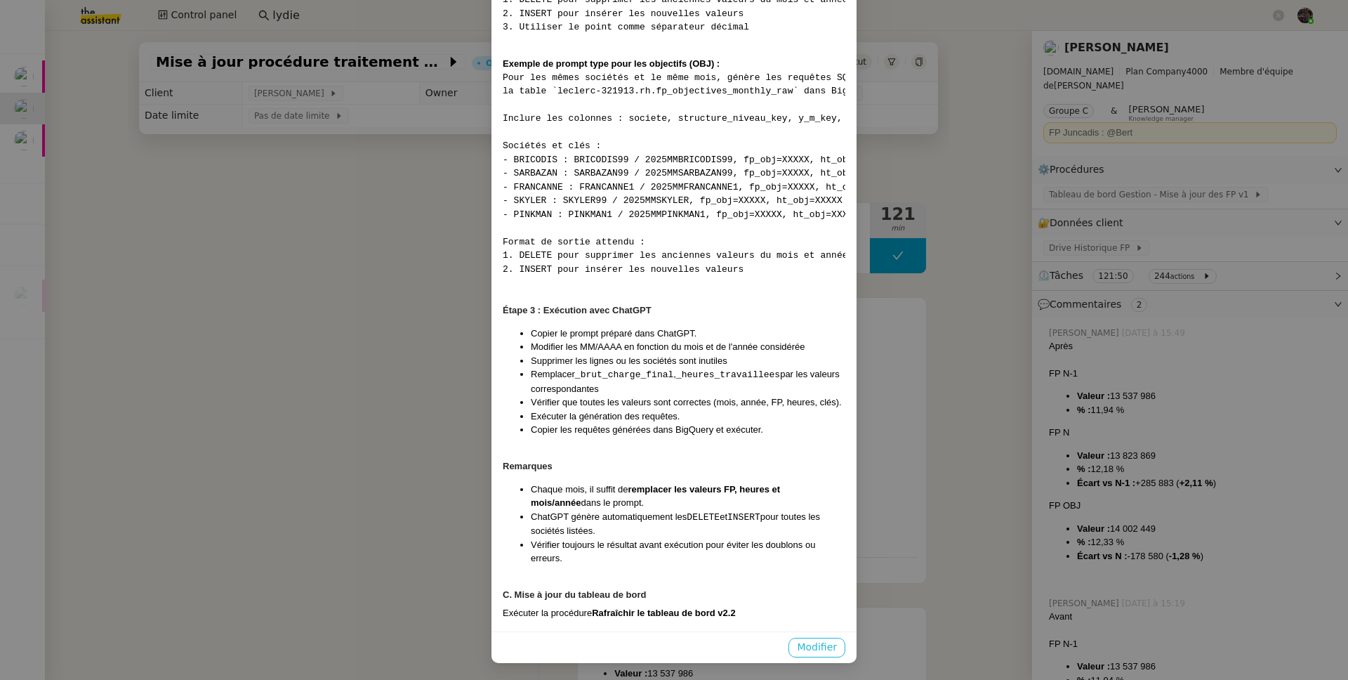
click at [809, 652] on span "Modifier" at bounding box center [817, 647] width 40 height 16
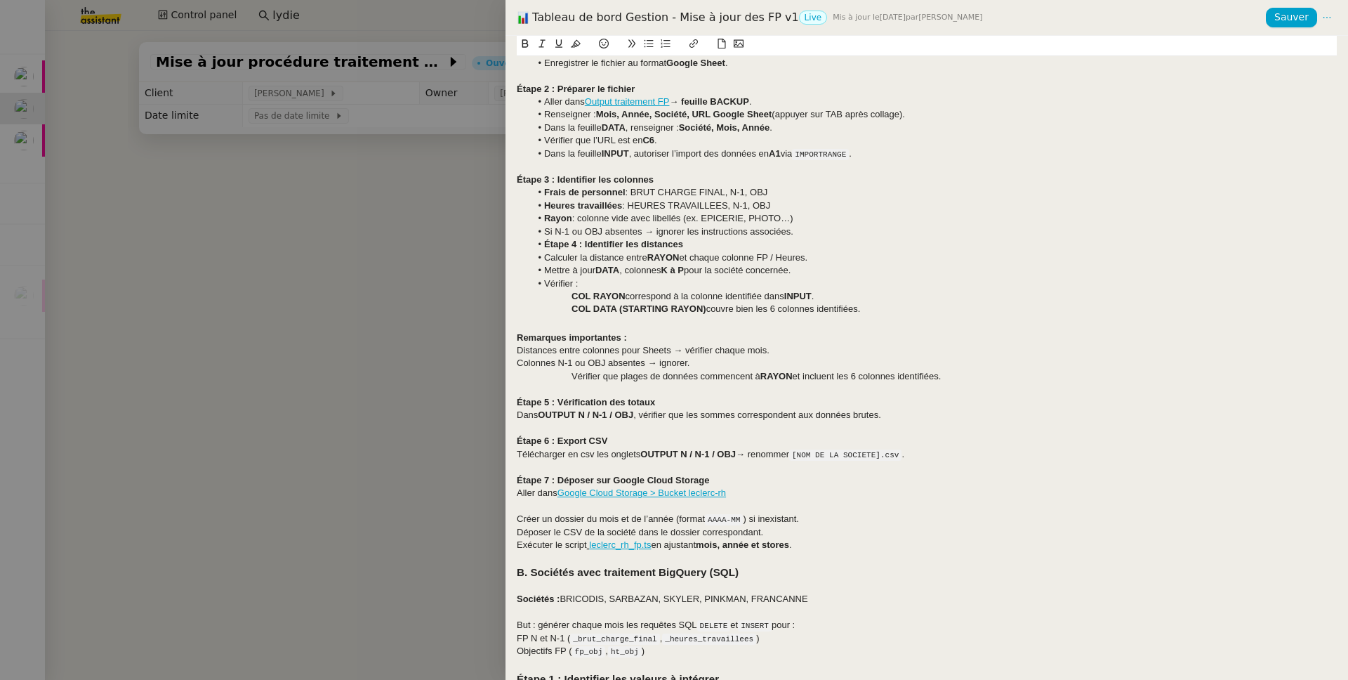
scroll to position [1545, 0]
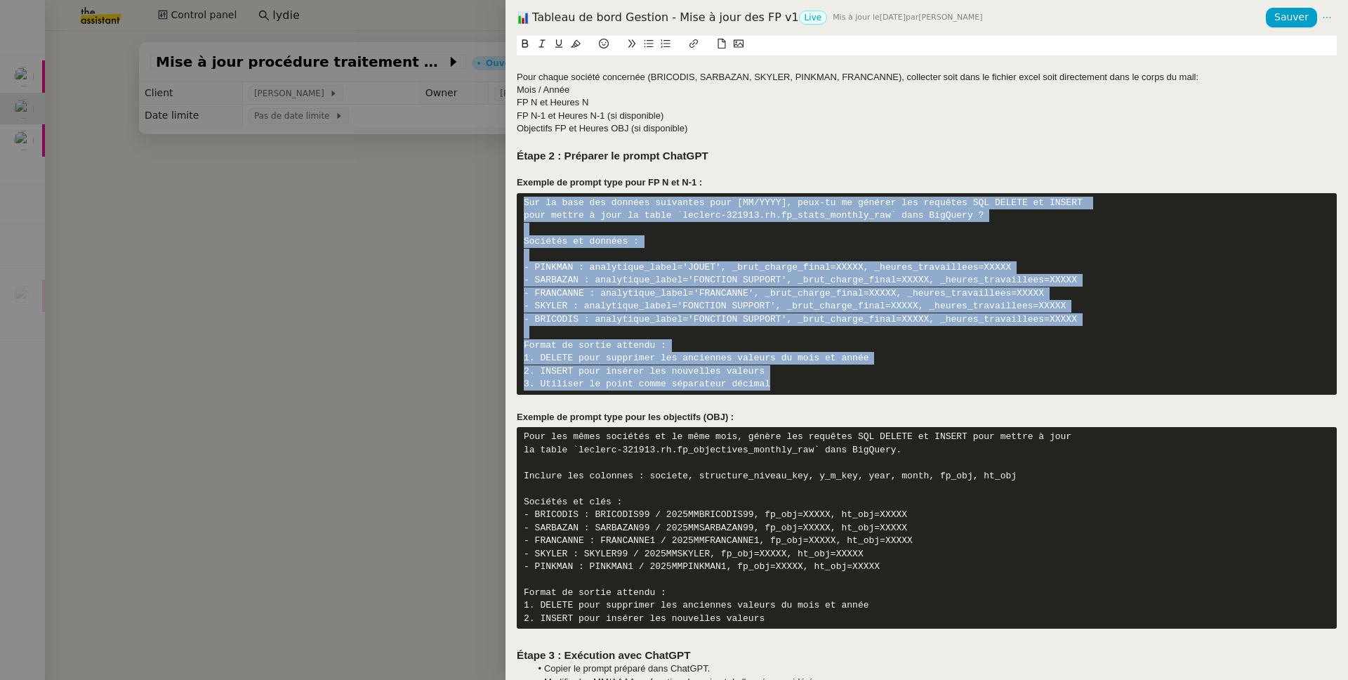
drag, startPoint x: 859, startPoint y: 388, endPoint x: 511, endPoint y: 207, distance: 391.7
click at [511, 207] on div "Contexte Chaque mois, les RH envoient les FP (frais de personnel) des différent…" at bounding box center [927, 358] width 843 height 644
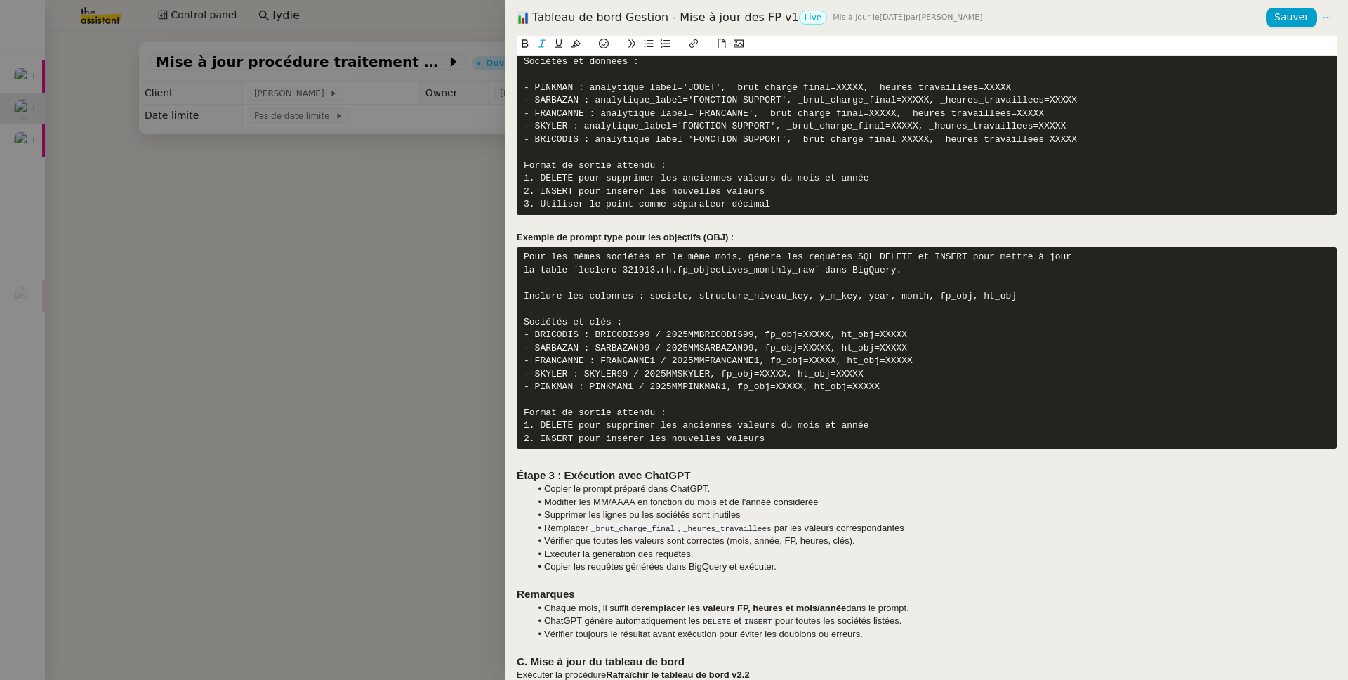
scroll to position [1743, 0]
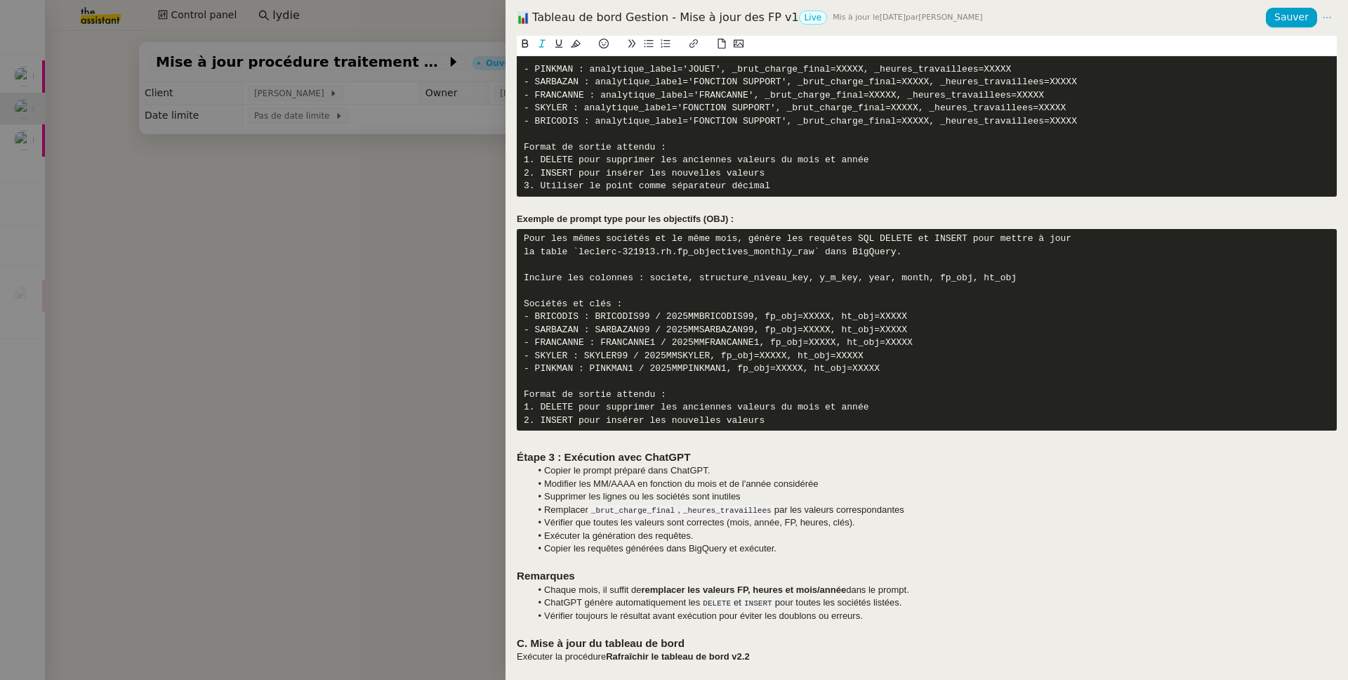
click at [640, 496] on li "Supprimer les lignes ou les sociétés sont inutiles" at bounding box center [934, 496] width 807 height 13
click at [797, 537] on li "Exécuter la génération des requêtes." at bounding box center [934, 535] width 807 height 13
click at [904, 522] on li "Vérifier que toutes les valeurs sont correctes (mois, année, FP, heures, clés)." at bounding box center [934, 522] width 807 height 13
click at [830, 479] on li "Modifier les MM/AAAA en fonction du mois et de l'année considérée" at bounding box center [934, 484] width 807 height 13
click at [939, 513] on li "Remplacer _brut_charge_final , _heures_travaillees par les valeurs correspondan…" at bounding box center [934, 510] width 807 height 13
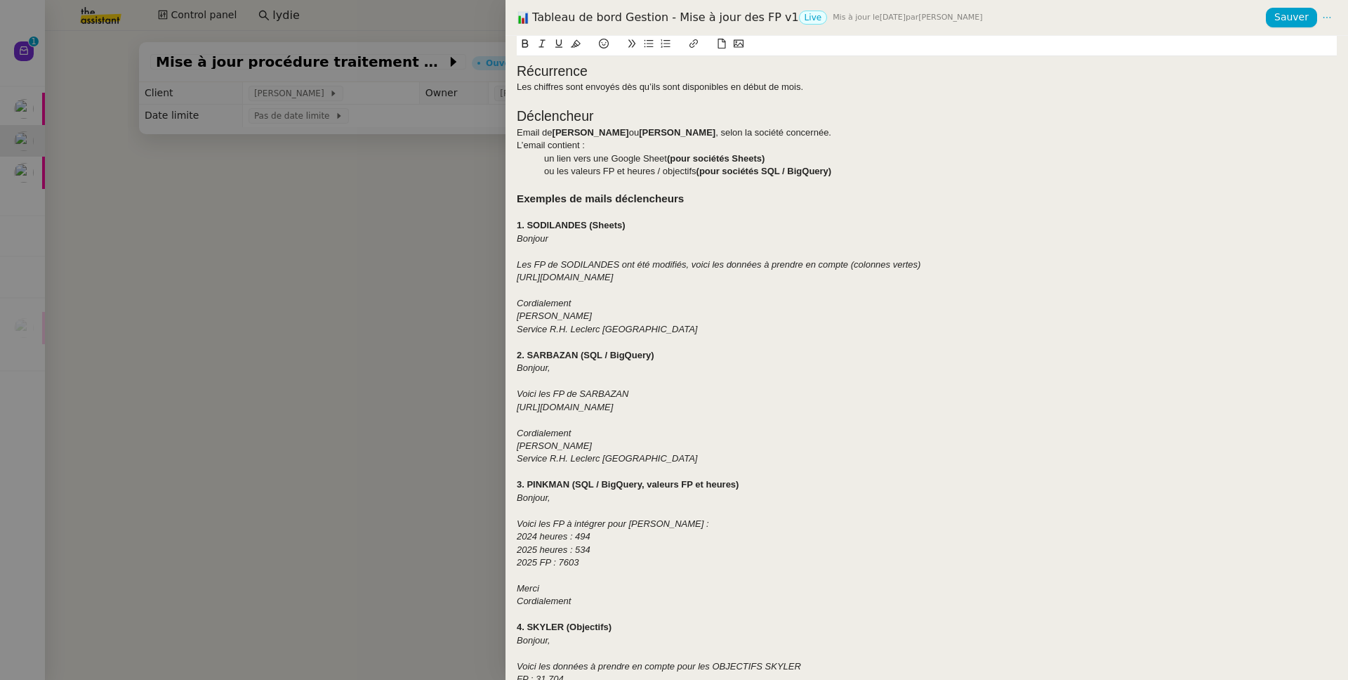
scroll to position [0, 0]
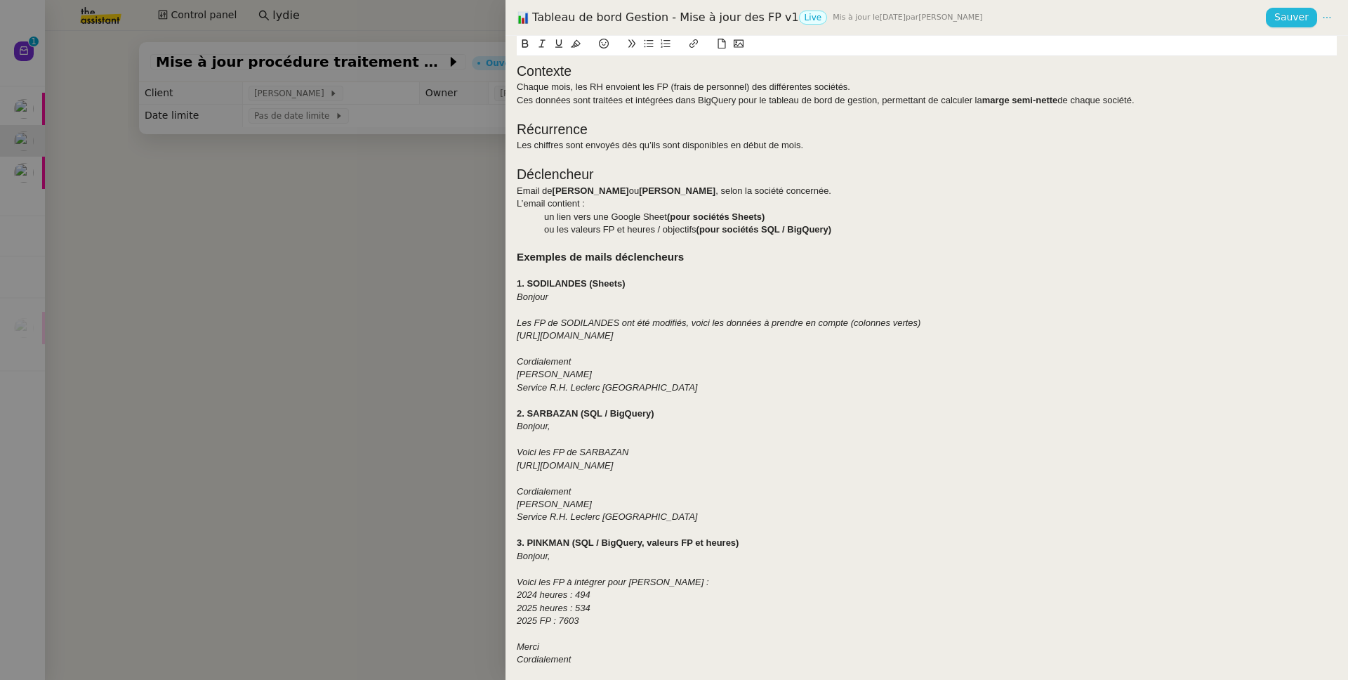
click at [1285, 23] on span "Sauver" at bounding box center [1292, 17] width 34 height 16
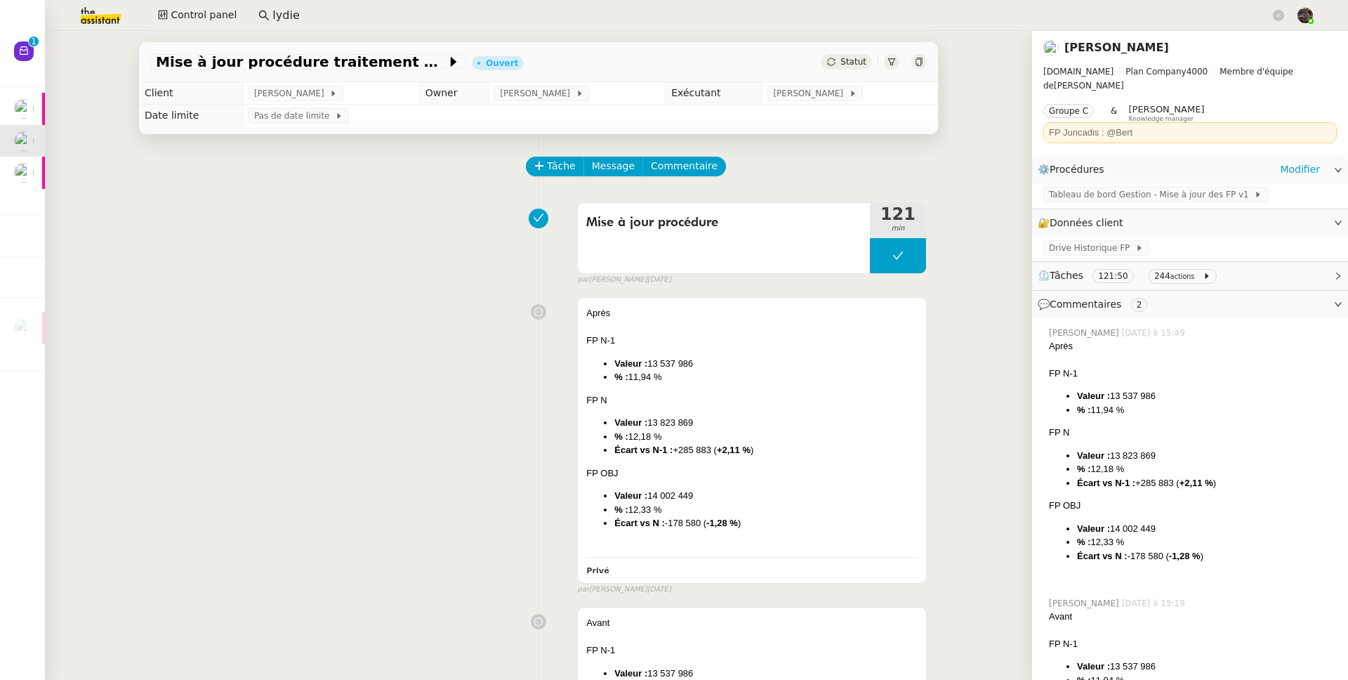
click at [1156, 183] on div "Tableau de bord Gestion - Mise à jour des FP v1" at bounding box center [1190, 195] width 316 height 25
click at [1152, 187] on span "Tableau de bord Gestion - Mise à jour des FP v1" at bounding box center [1151, 194] width 205 height 14
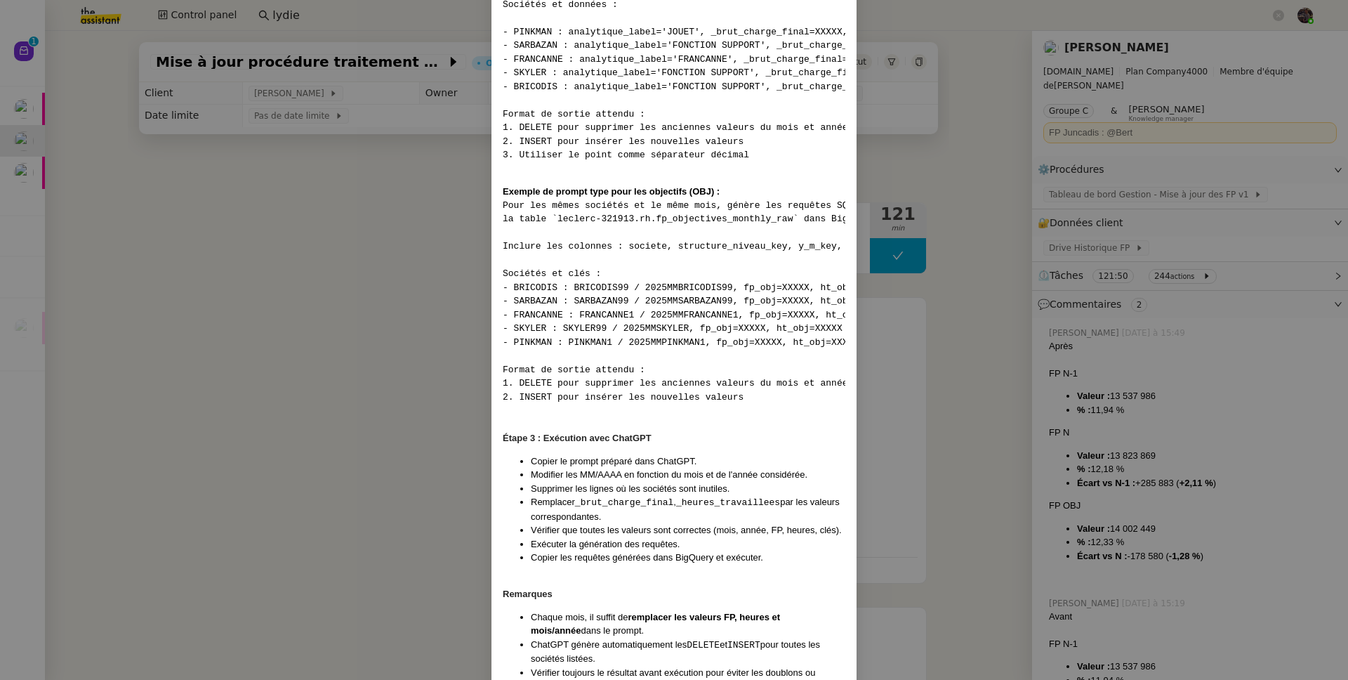
scroll to position [2255, 0]
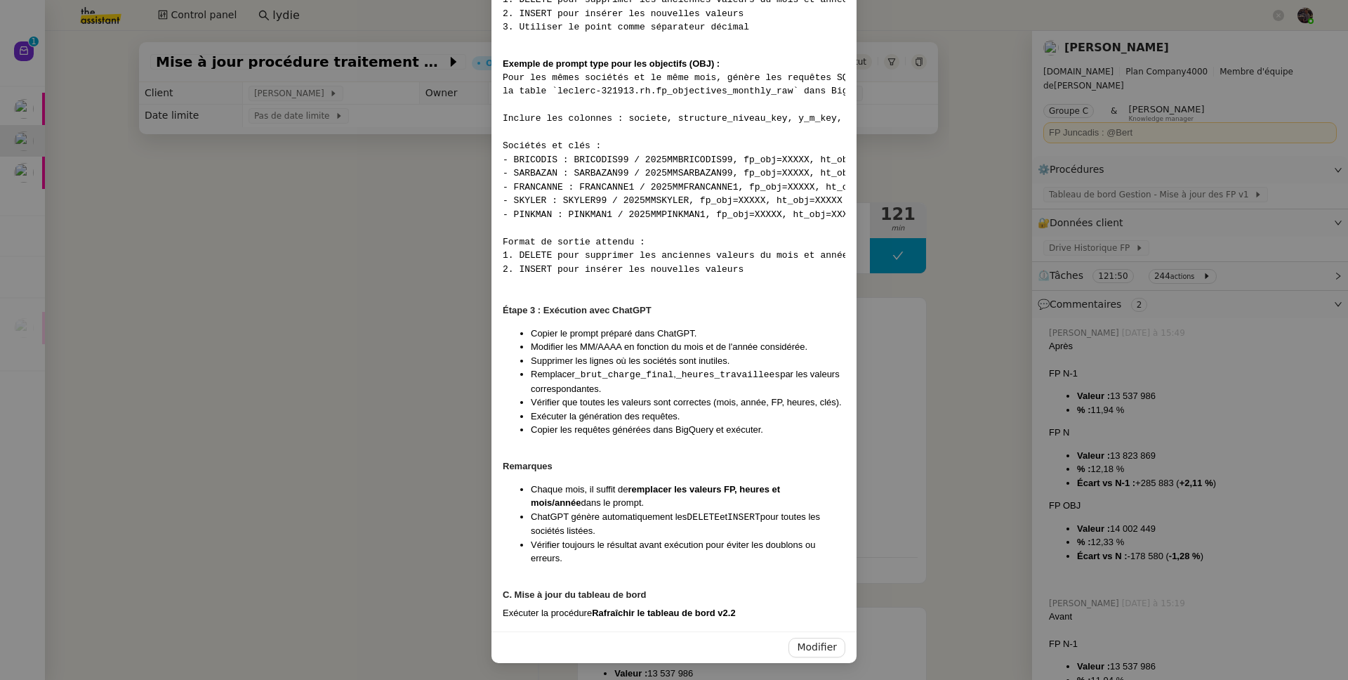
click at [650, 614] on strong "Rafraîchir le tableau de bord v2.2" at bounding box center [663, 612] width 143 height 11
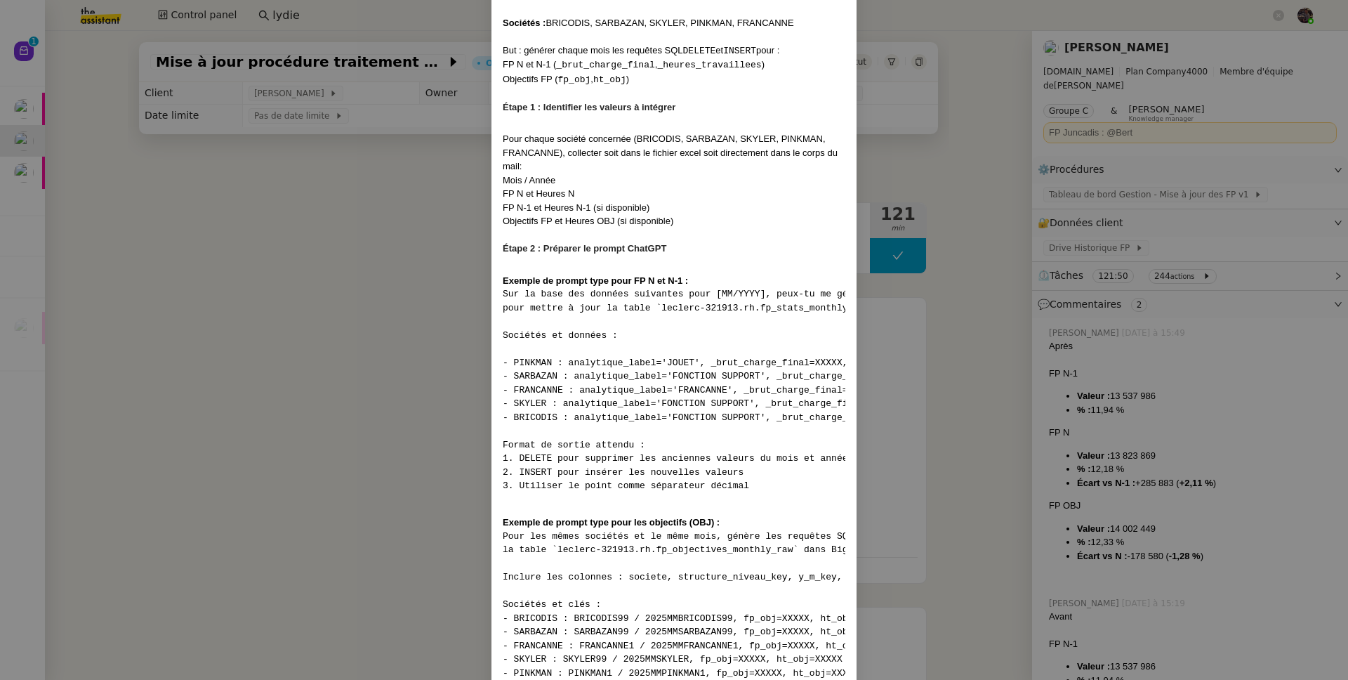
scroll to position [1704, 0]
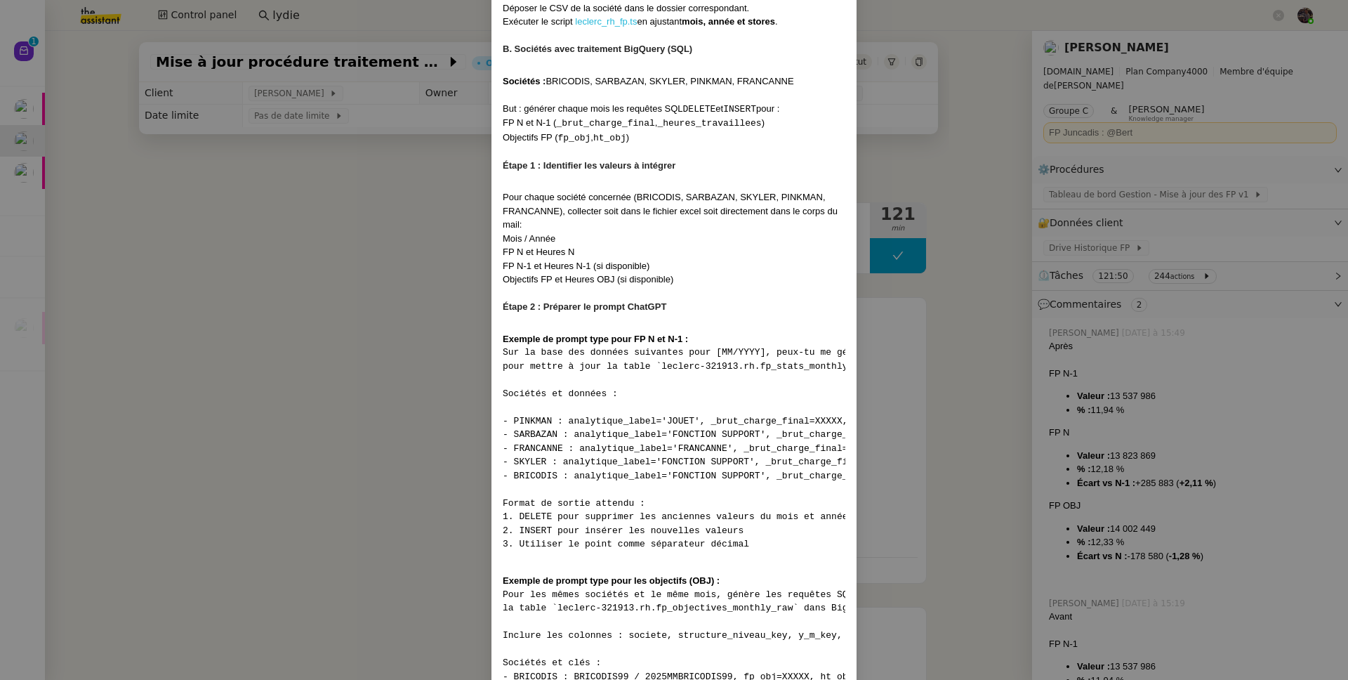
click at [619, 27] on link "leclerc_rh_fp.ts" at bounding box center [606, 21] width 62 height 11
